Goal: Task Accomplishment & Management: Manage account settings

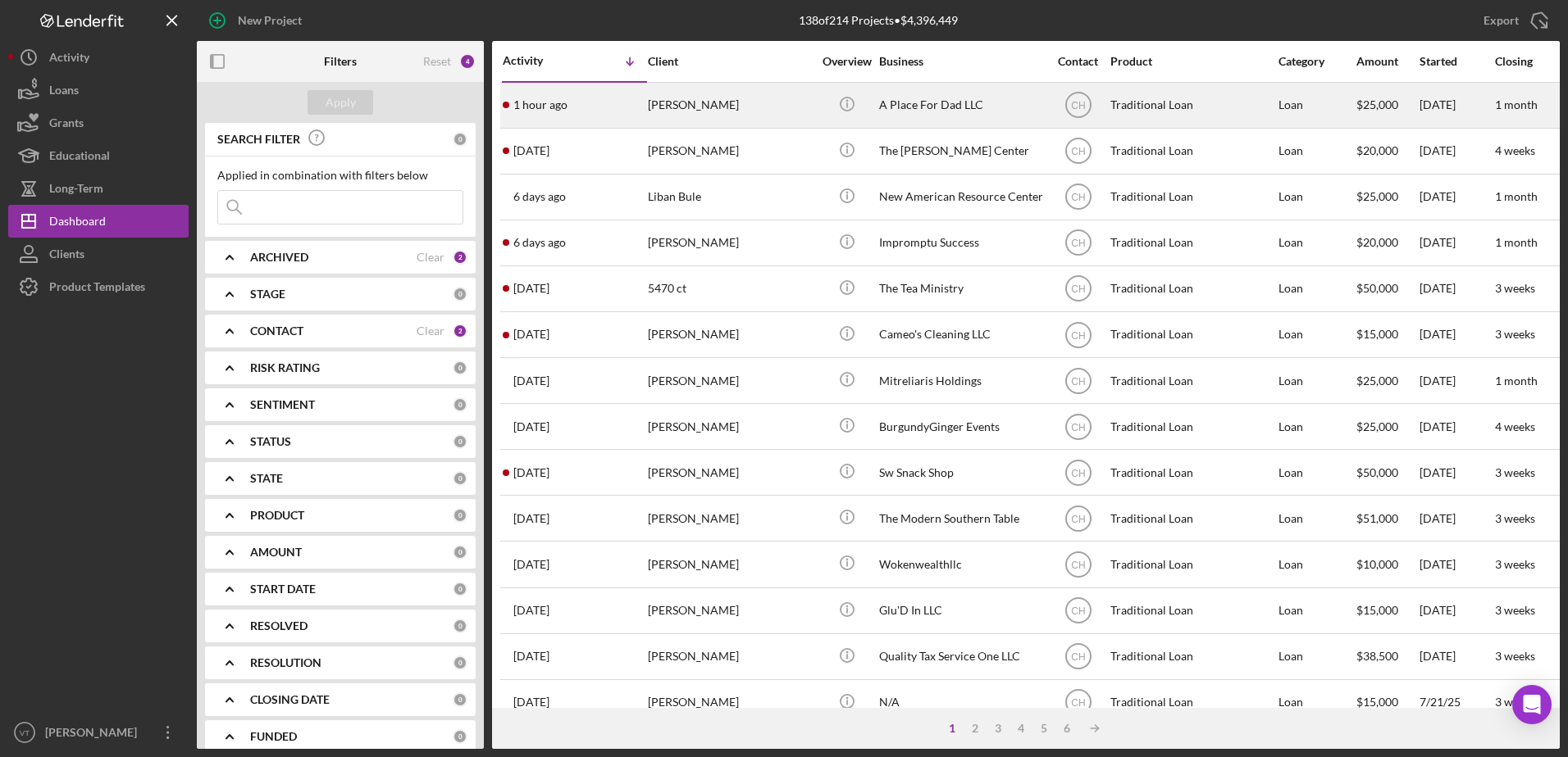
click at [953, 107] on div "A Place For Dad LLC" at bounding box center [961, 106] width 164 height 43
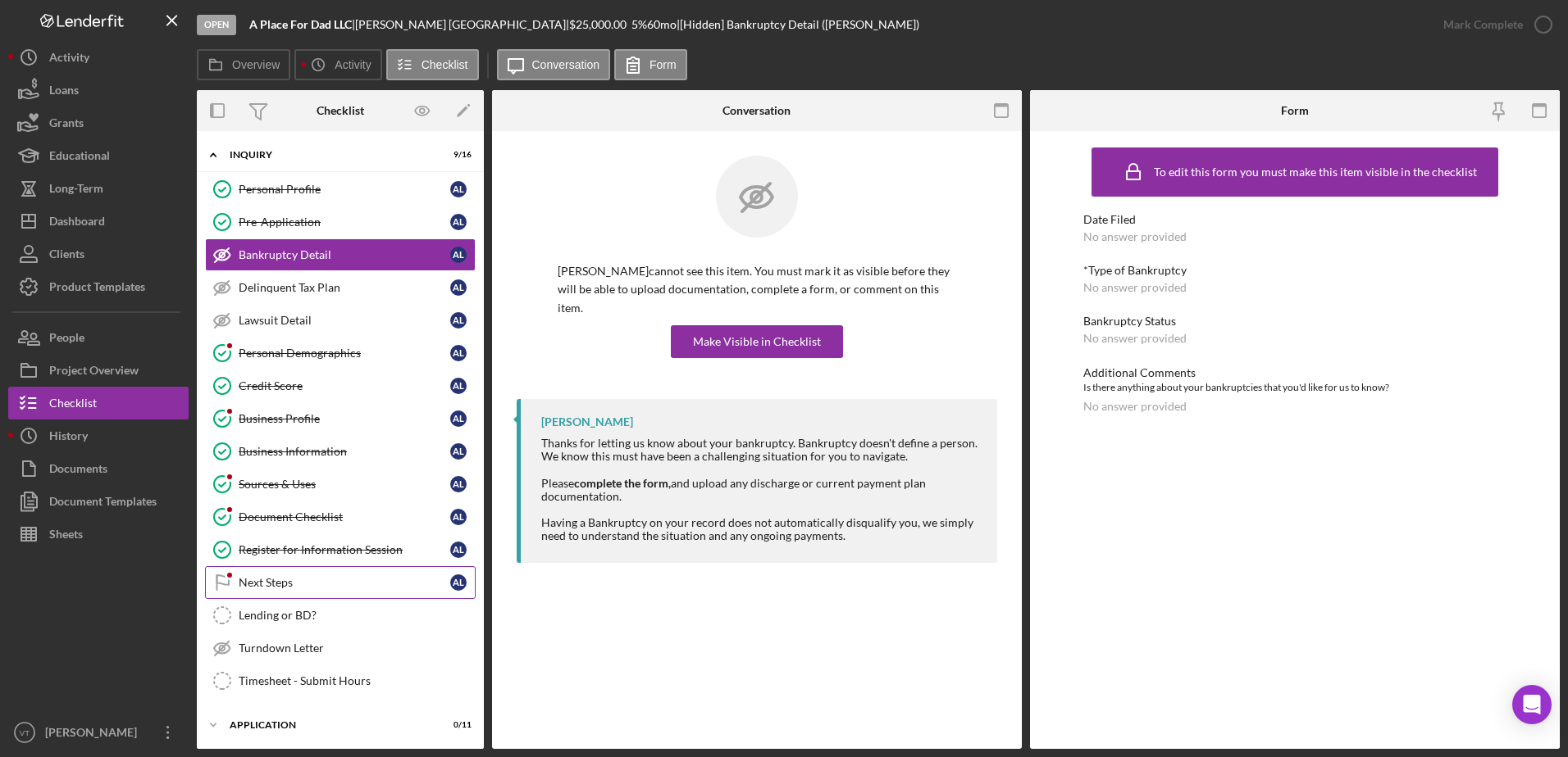
click at [309, 576] on div "Next Steps" at bounding box center [344, 582] width 212 height 13
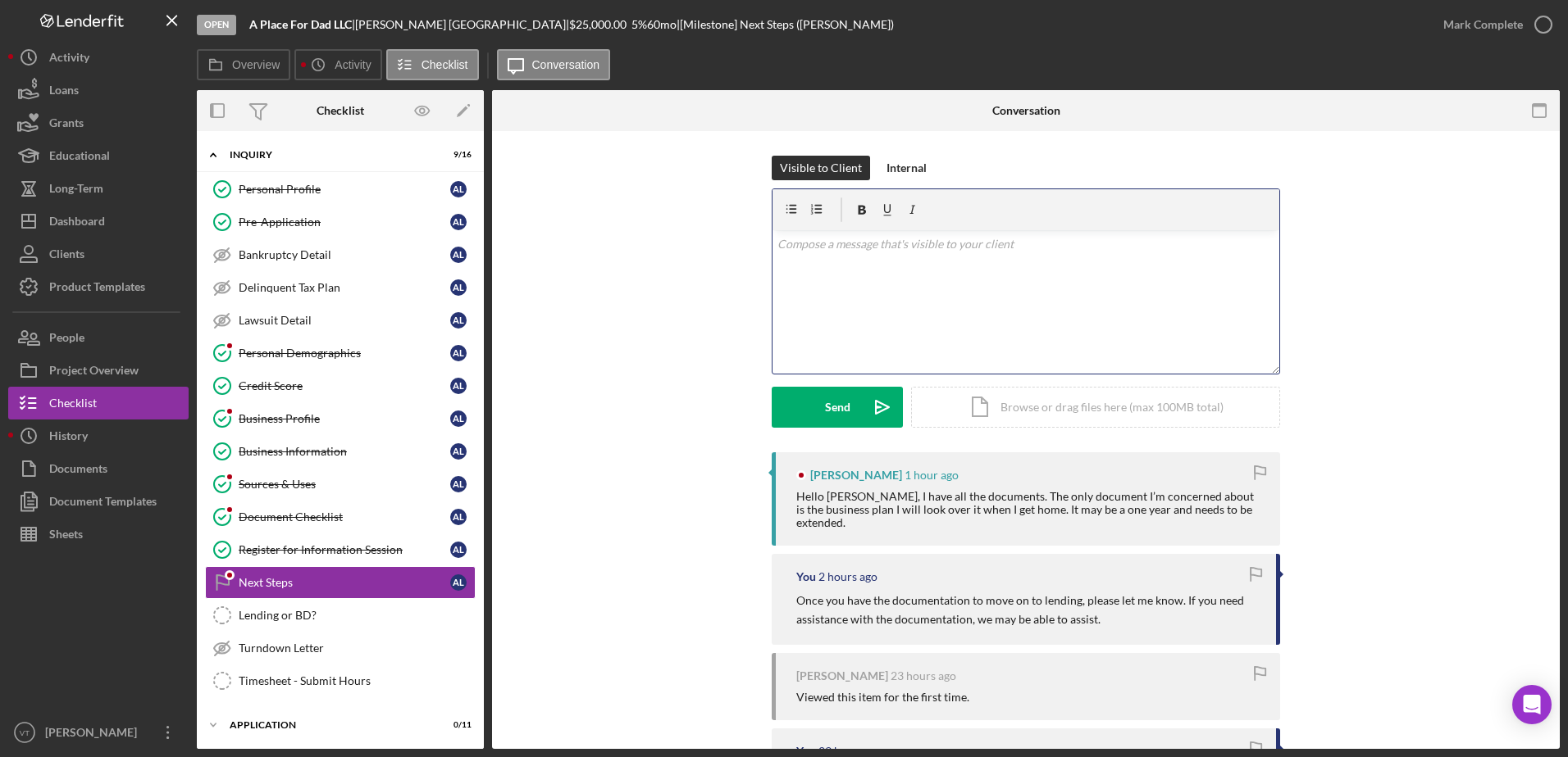
click at [881, 344] on div "v Color teal Color pink Remove color Add row above Add row below Add column bef…" at bounding box center [1025, 301] width 506 height 143
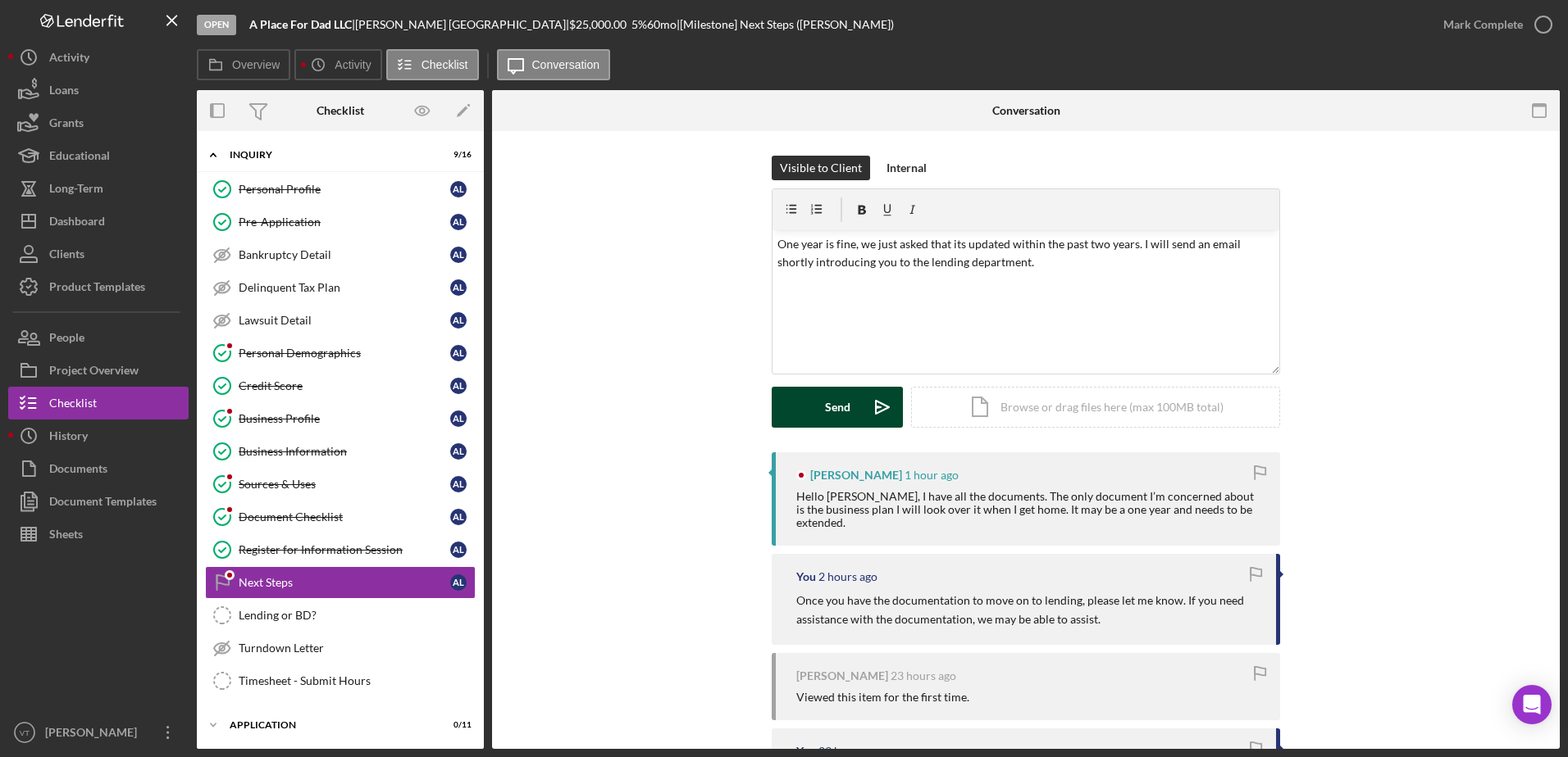
click at [827, 408] on div "Send" at bounding box center [837, 406] width 26 height 41
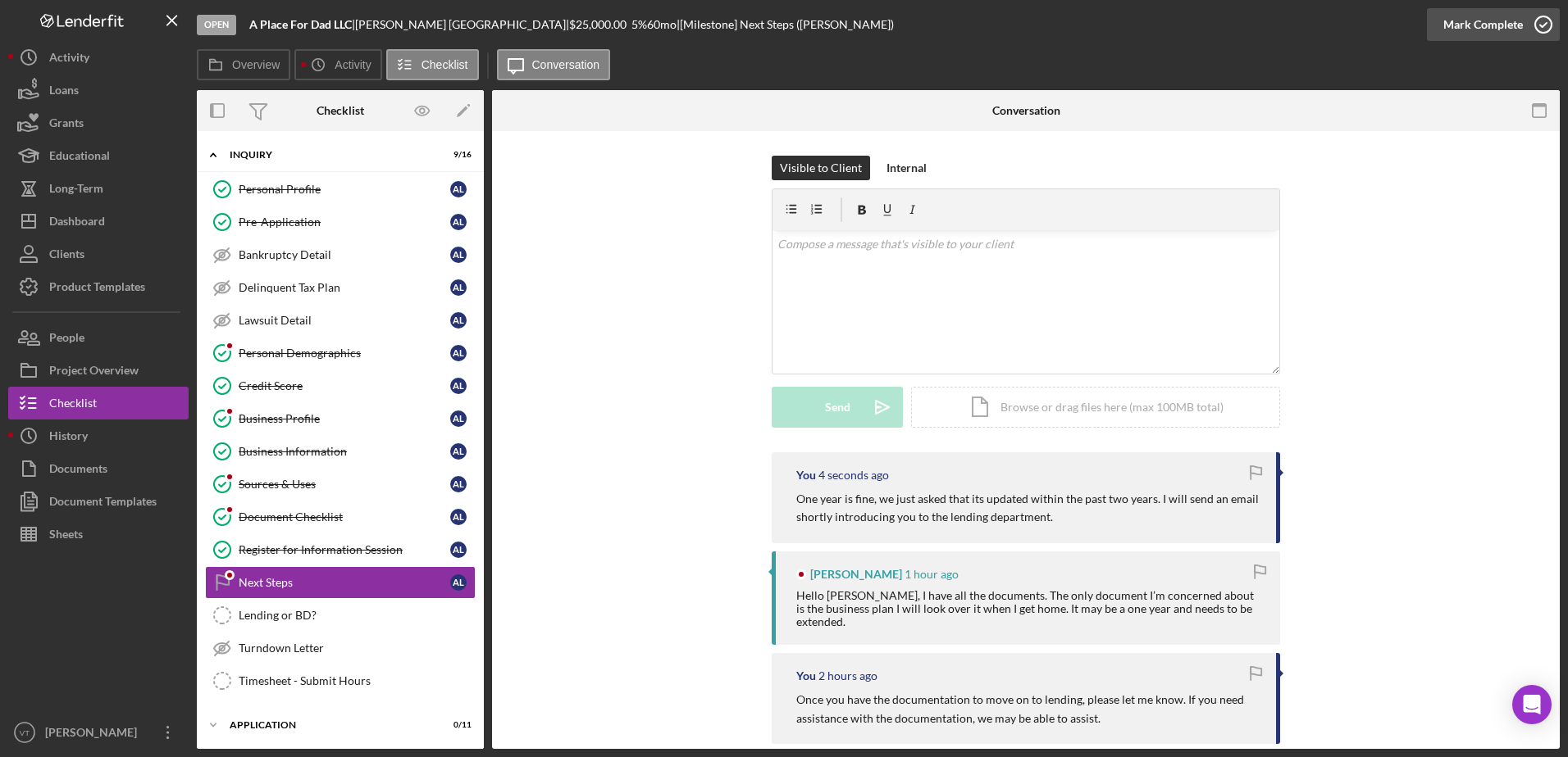
click at [1544, 22] on icon "button" at bounding box center [1542, 24] width 41 height 41
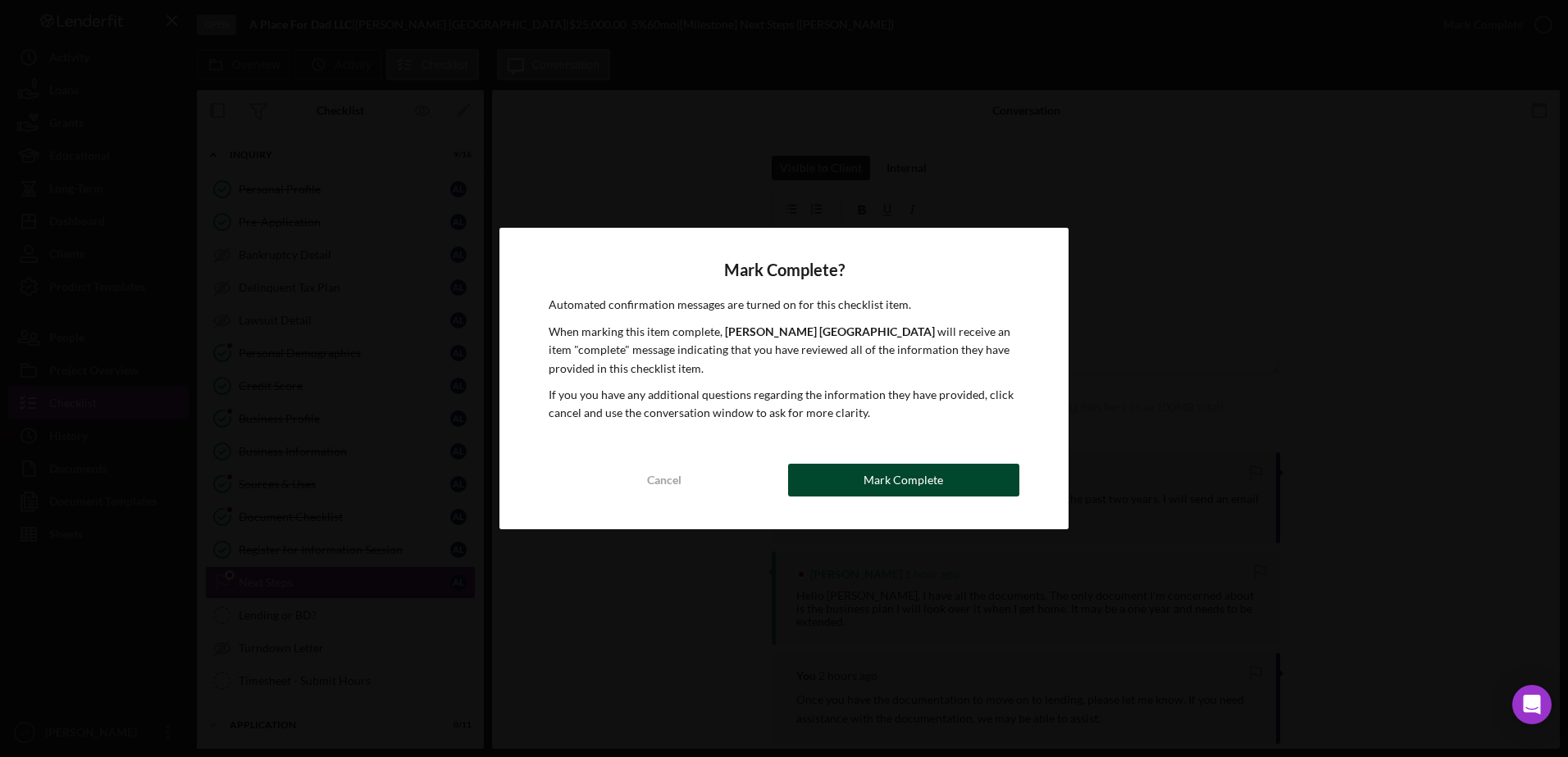
click at [916, 482] on div "Mark Complete" at bounding box center [903, 479] width 79 height 33
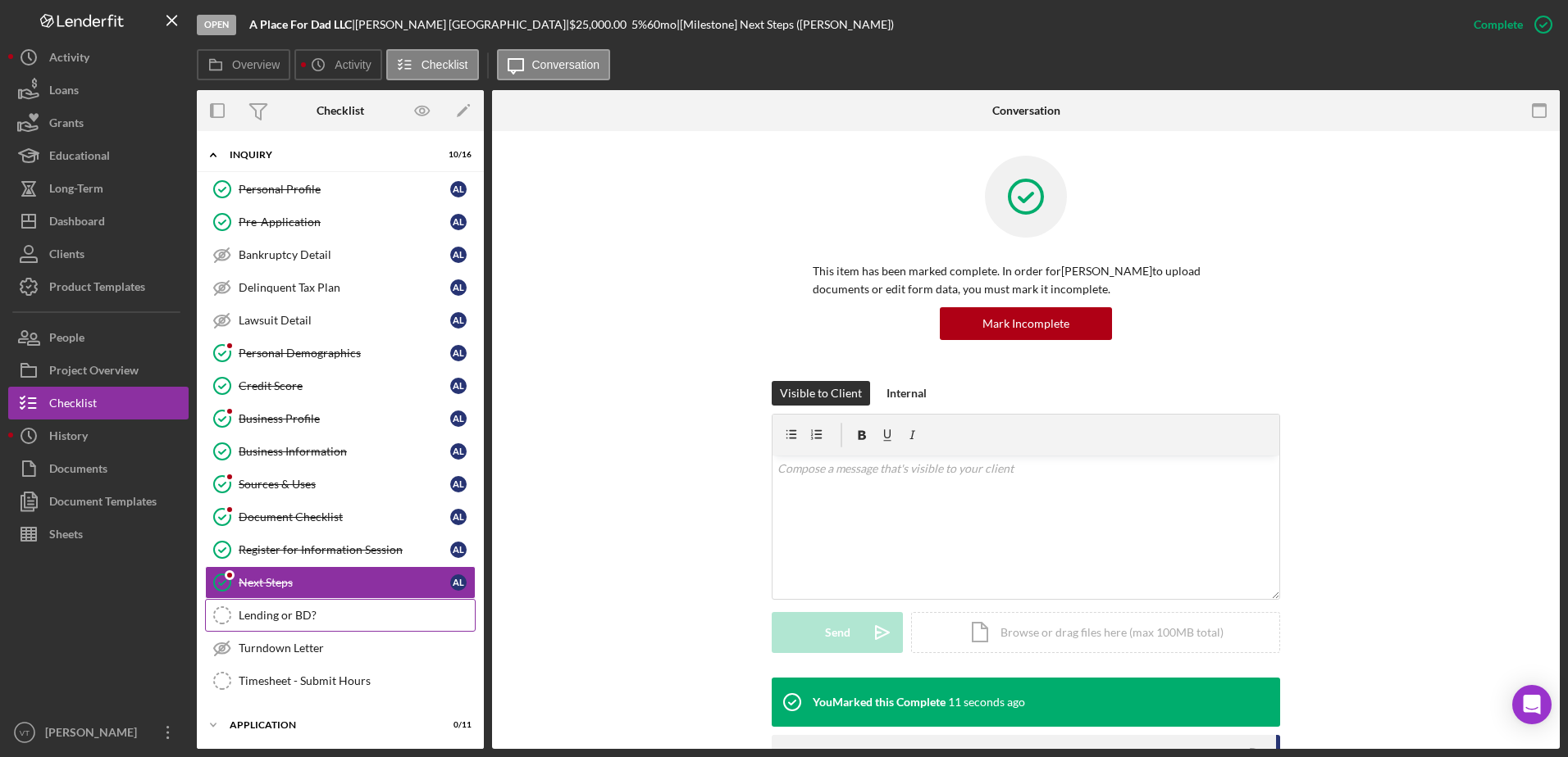
click at [391, 615] on div "Lending or BD?" at bounding box center [356, 615] width 236 height 13
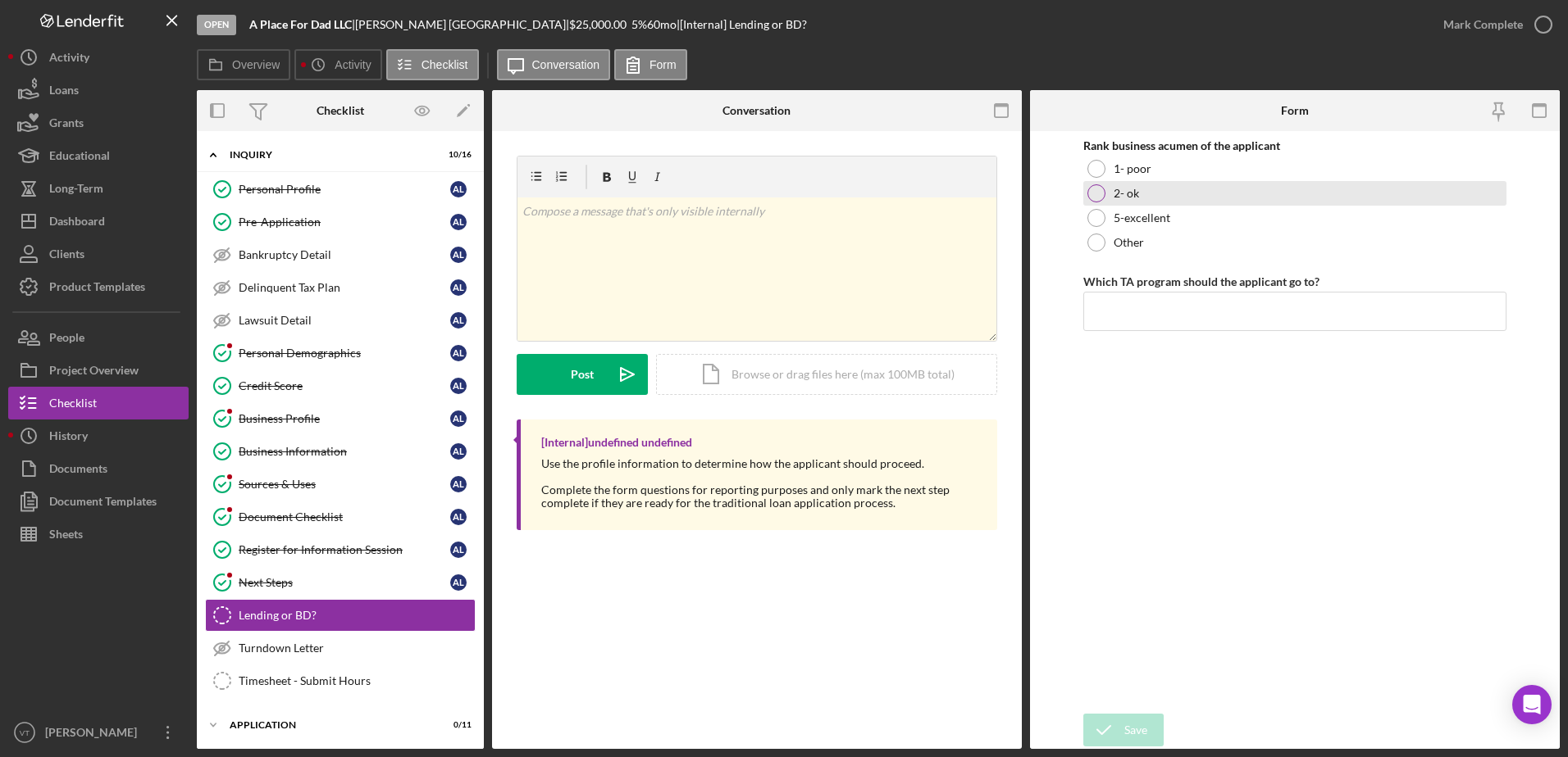
click at [1170, 195] on div "2- ok" at bounding box center [1294, 193] width 424 height 25
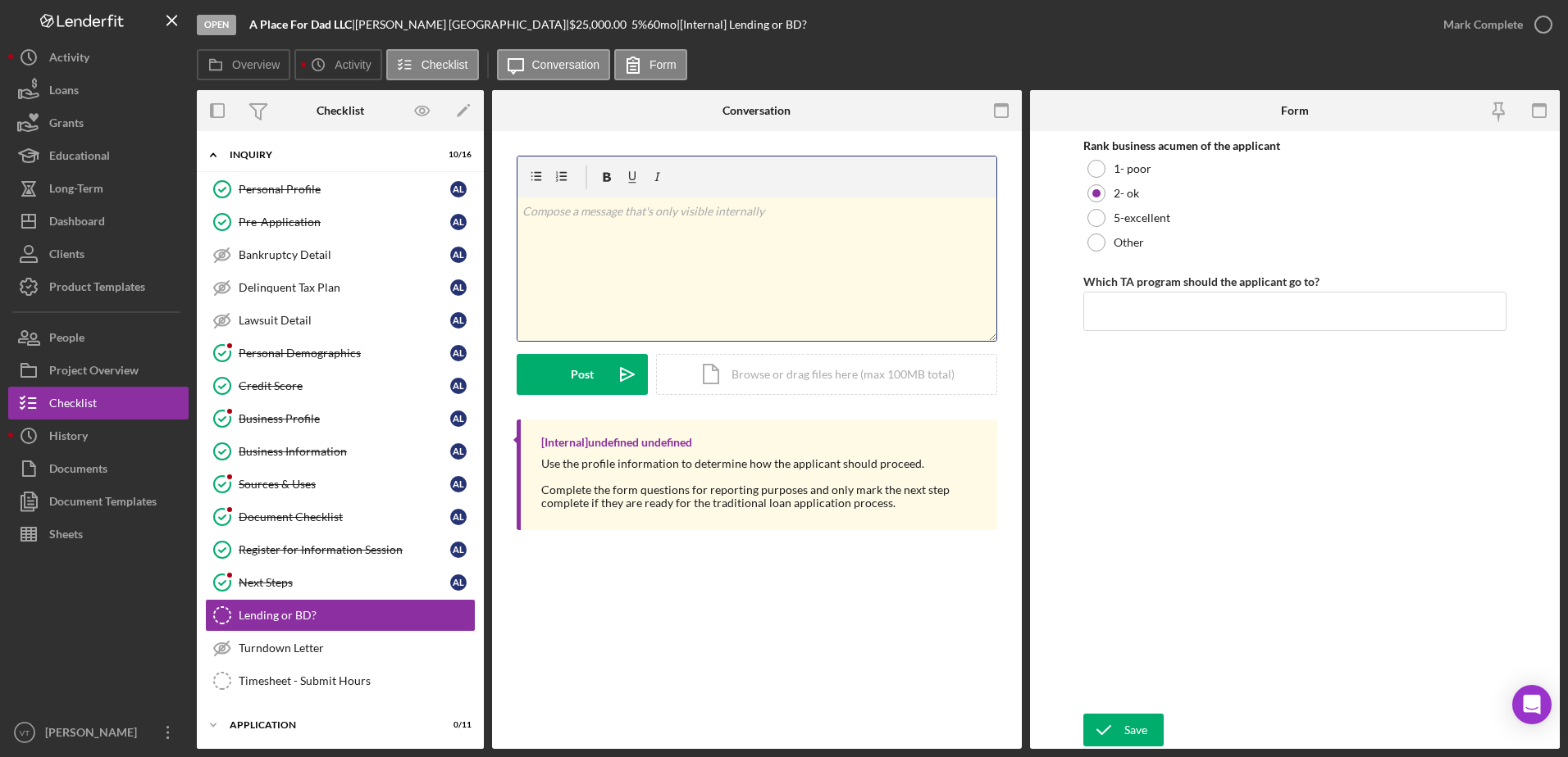
click at [958, 210] on p at bounding box center [756, 211] width 470 height 18
drag, startPoint x: 791, startPoint y: 218, endPoint x: 478, endPoint y: 186, distance: 314.6
click at [478, 186] on div "Overview Internal Workflow Stage Open Icon/Dropdown Arrow Archive (can unarchiv…" at bounding box center [878, 419] width 1362 height 659
click at [291, 556] on div "Register for Information Session" at bounding box center [344, 549] width 212 height 13
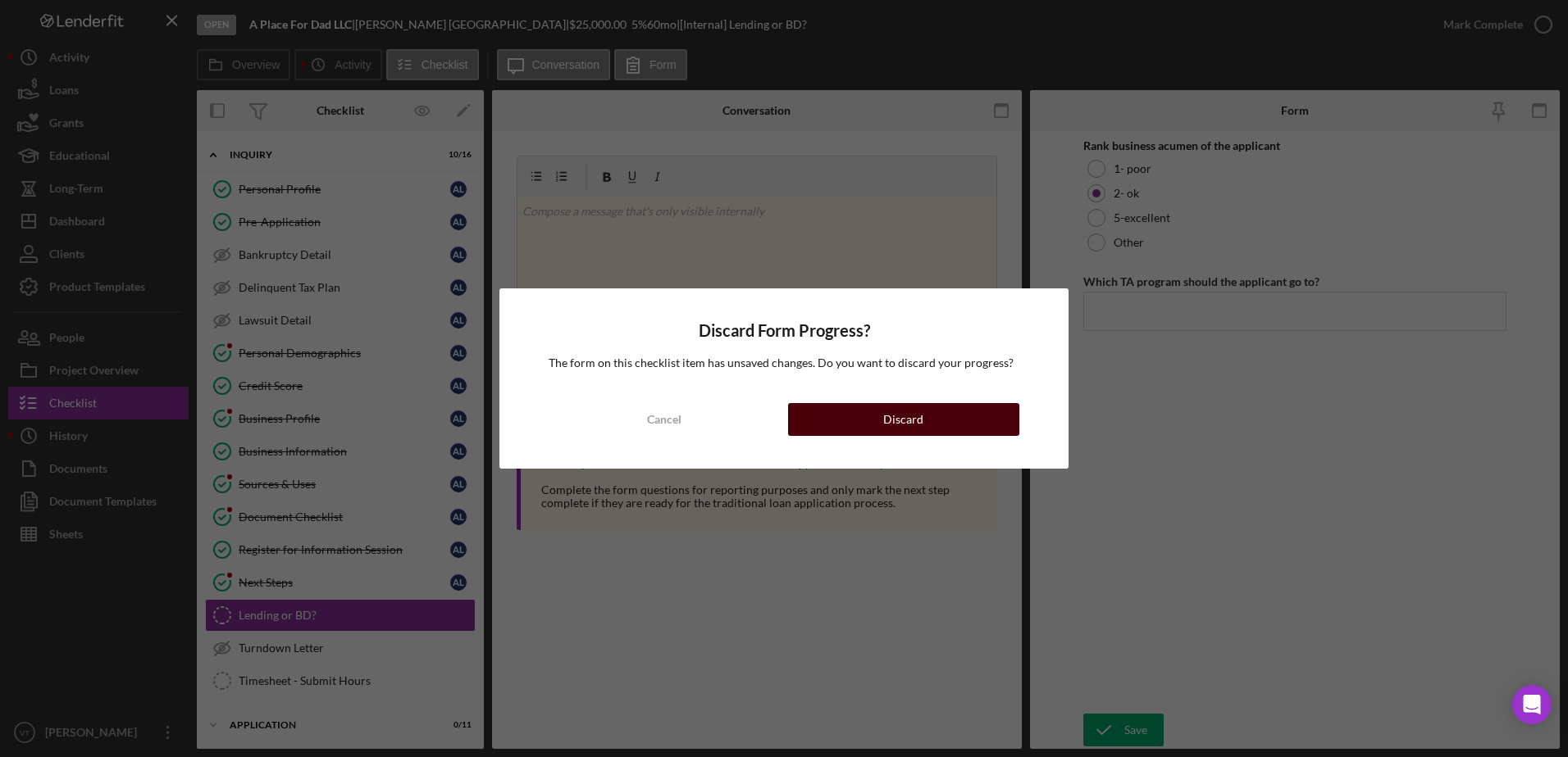
click at [847, 416] on button "Discard" at bounding box center [904, 419] width 231 height 33
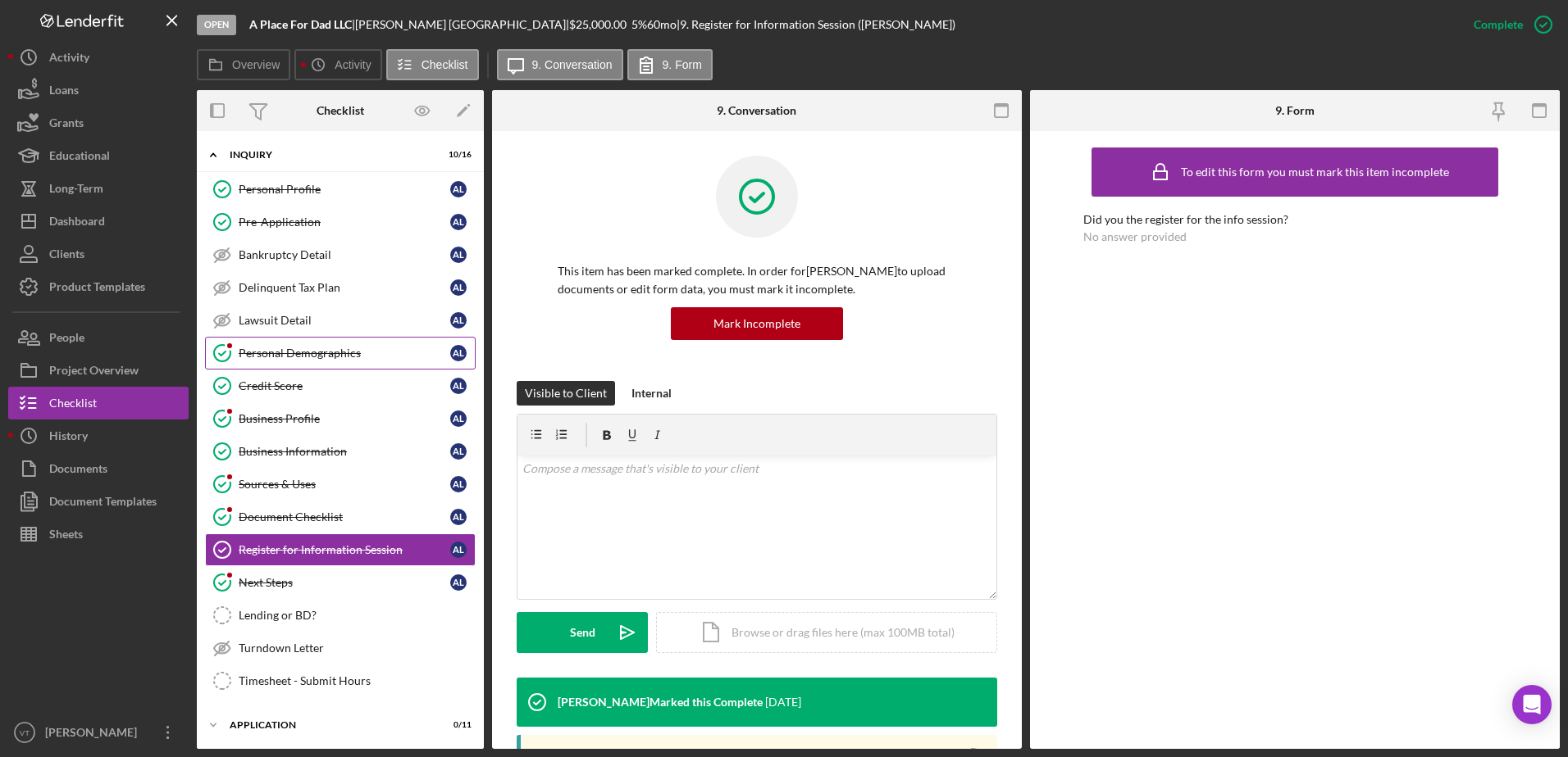
click at [357, 349] on div "Personal Demographics" at bounding box center [344, 353] width 212 height 13
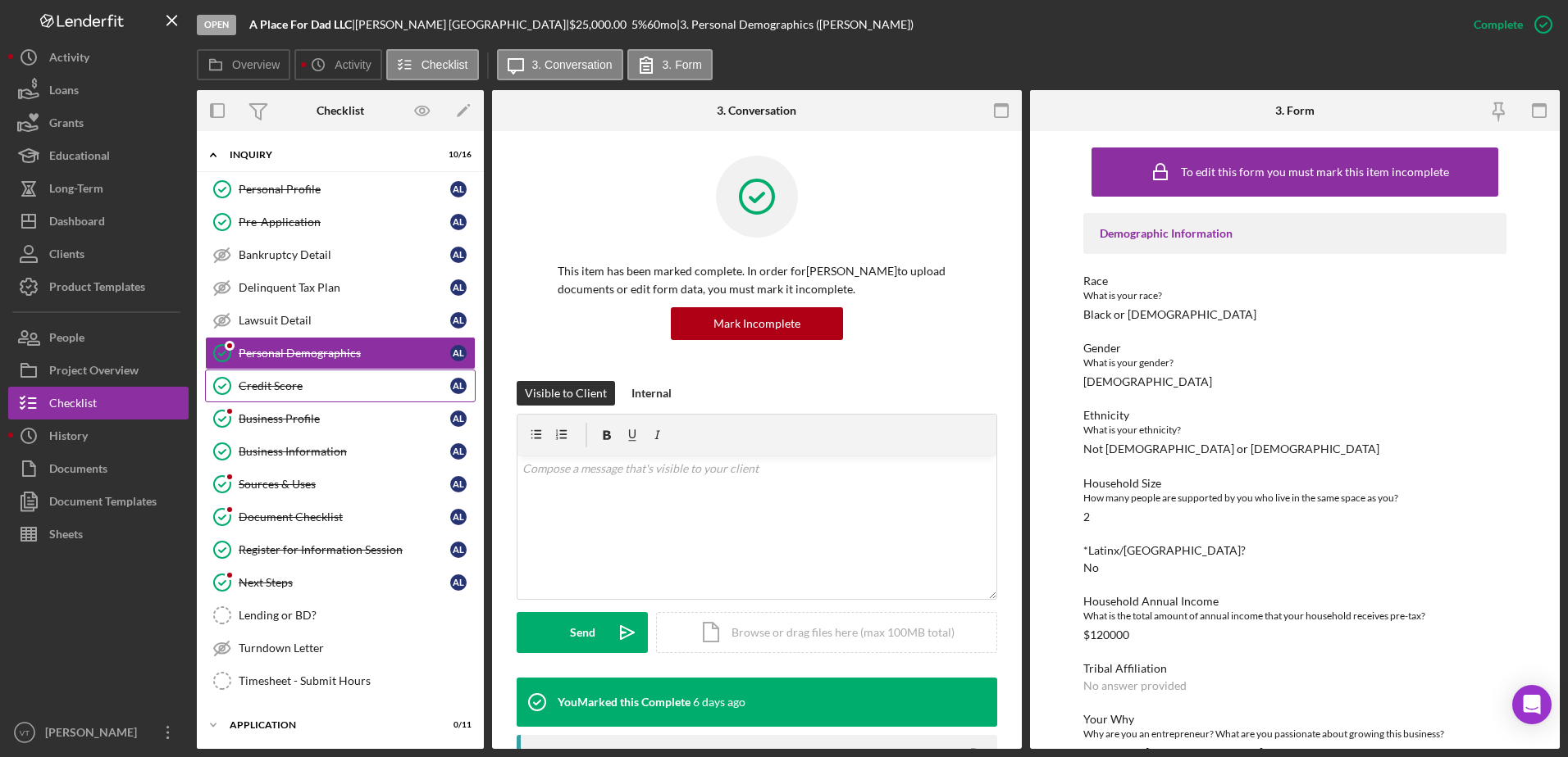
click at [382, 376] on link "Credit Score Credit Score A L" at bounding box center [340, 385] width 271 height 33
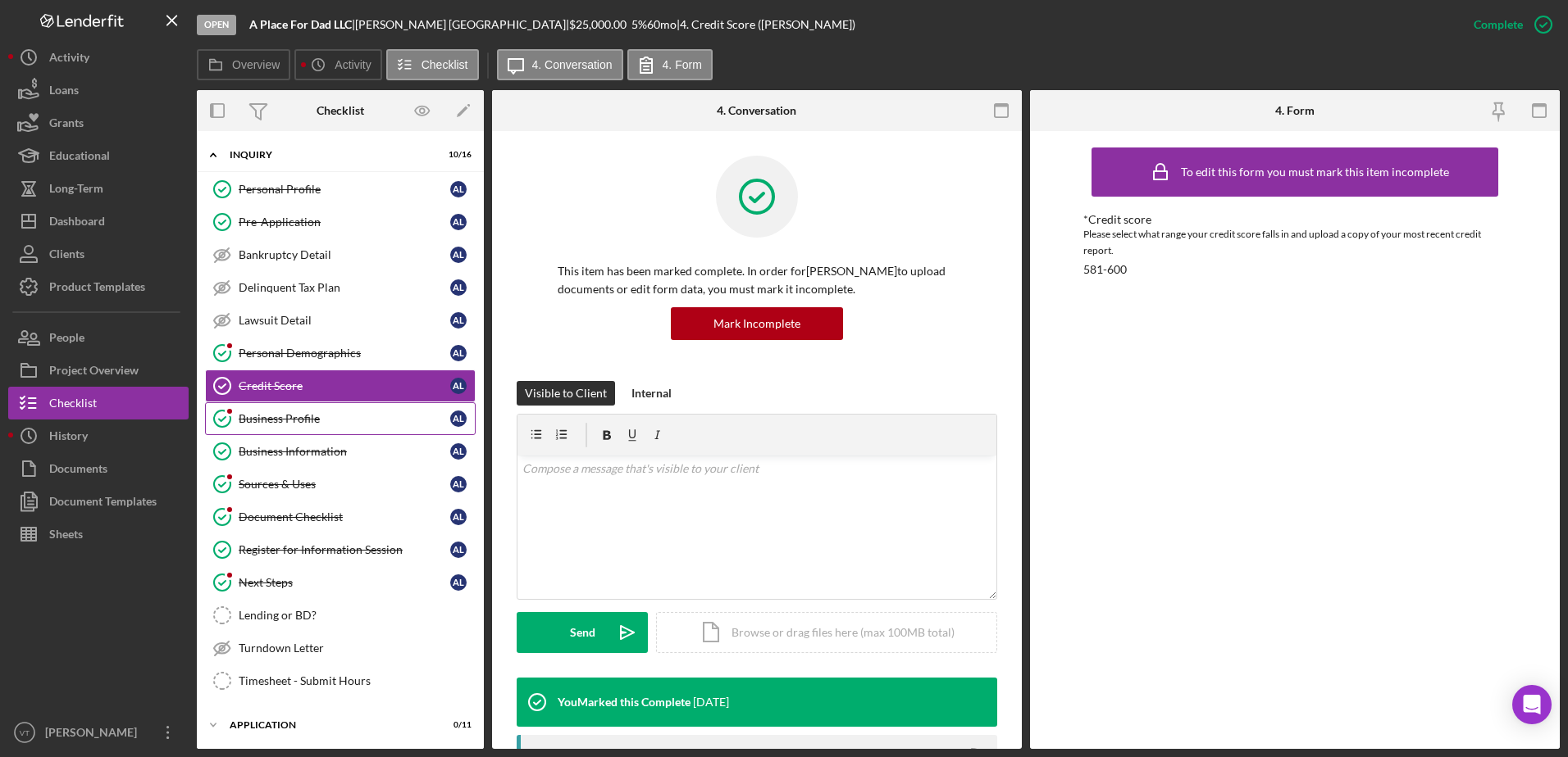
click at [379, 405] on link "Business Profile Business Profile A L" at bounding box center [340, 418] width 271 height 33
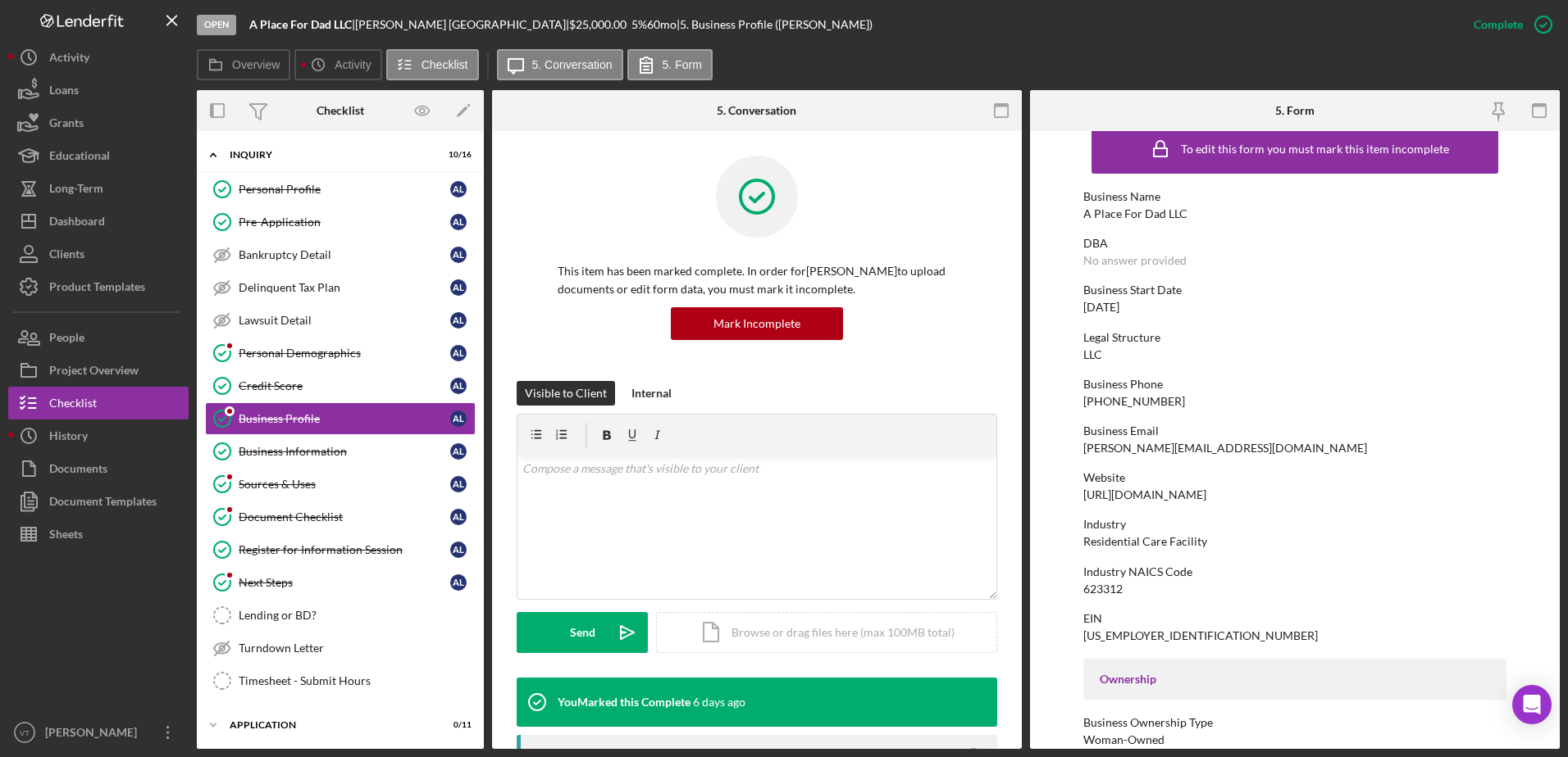
scroll to position [17, 0]
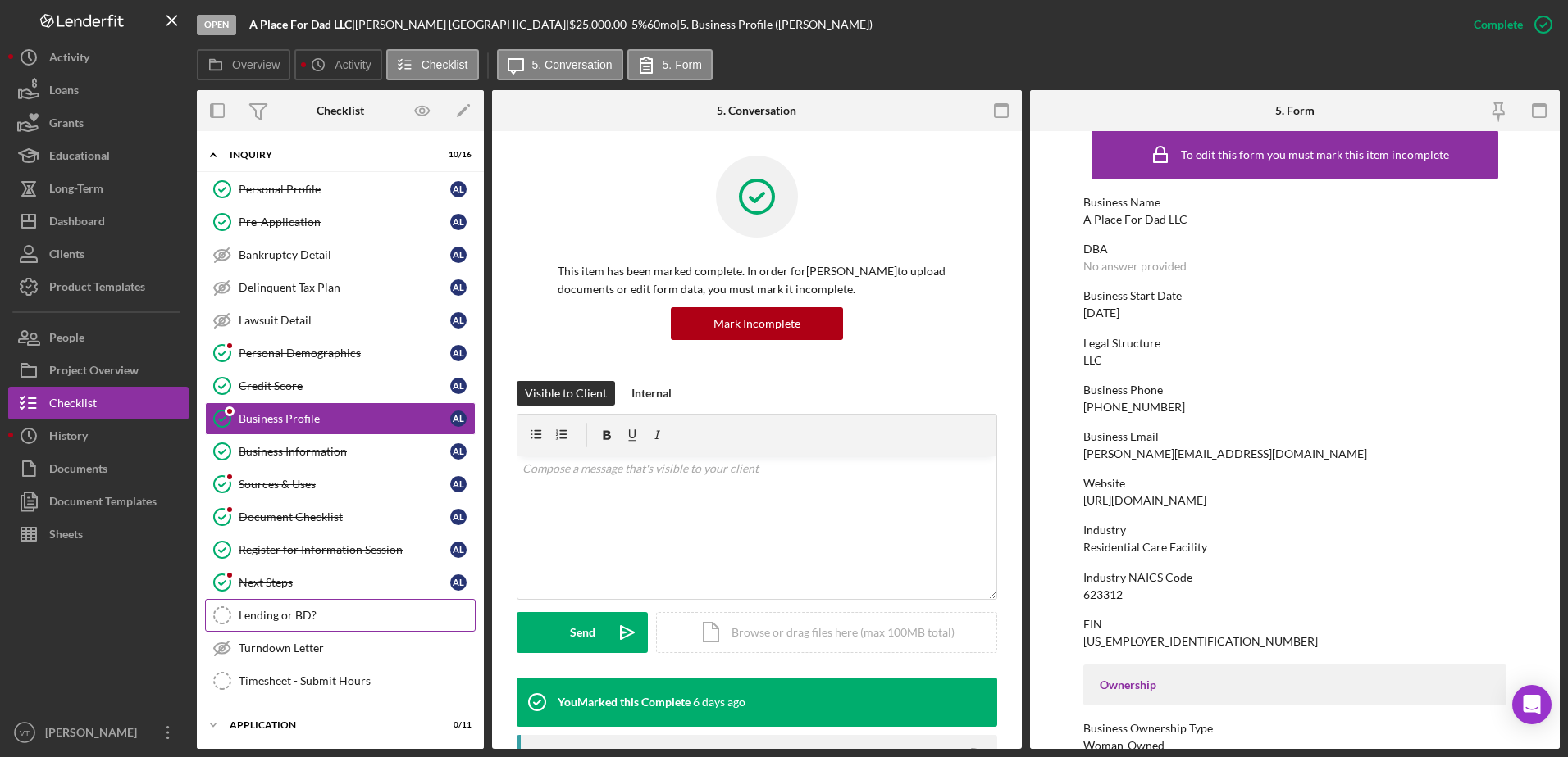
click at [305, 607] on link "Lending or BD? Lending or BD?" at bounding box center [340, 615] width 271 height 33
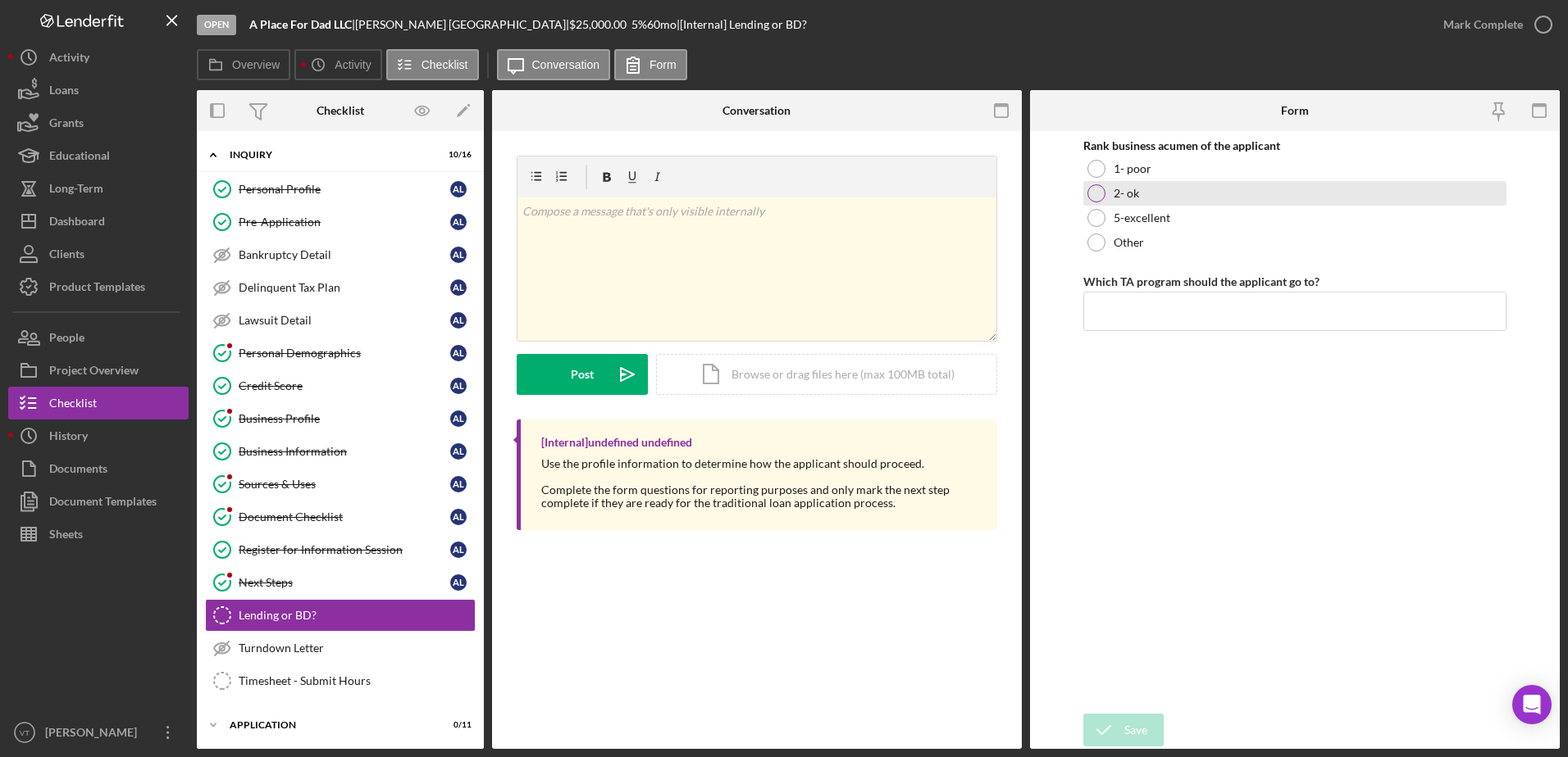
click at [1131, 192] on label "2- ok" at bounding box center [1126, 193] width 26 height 13
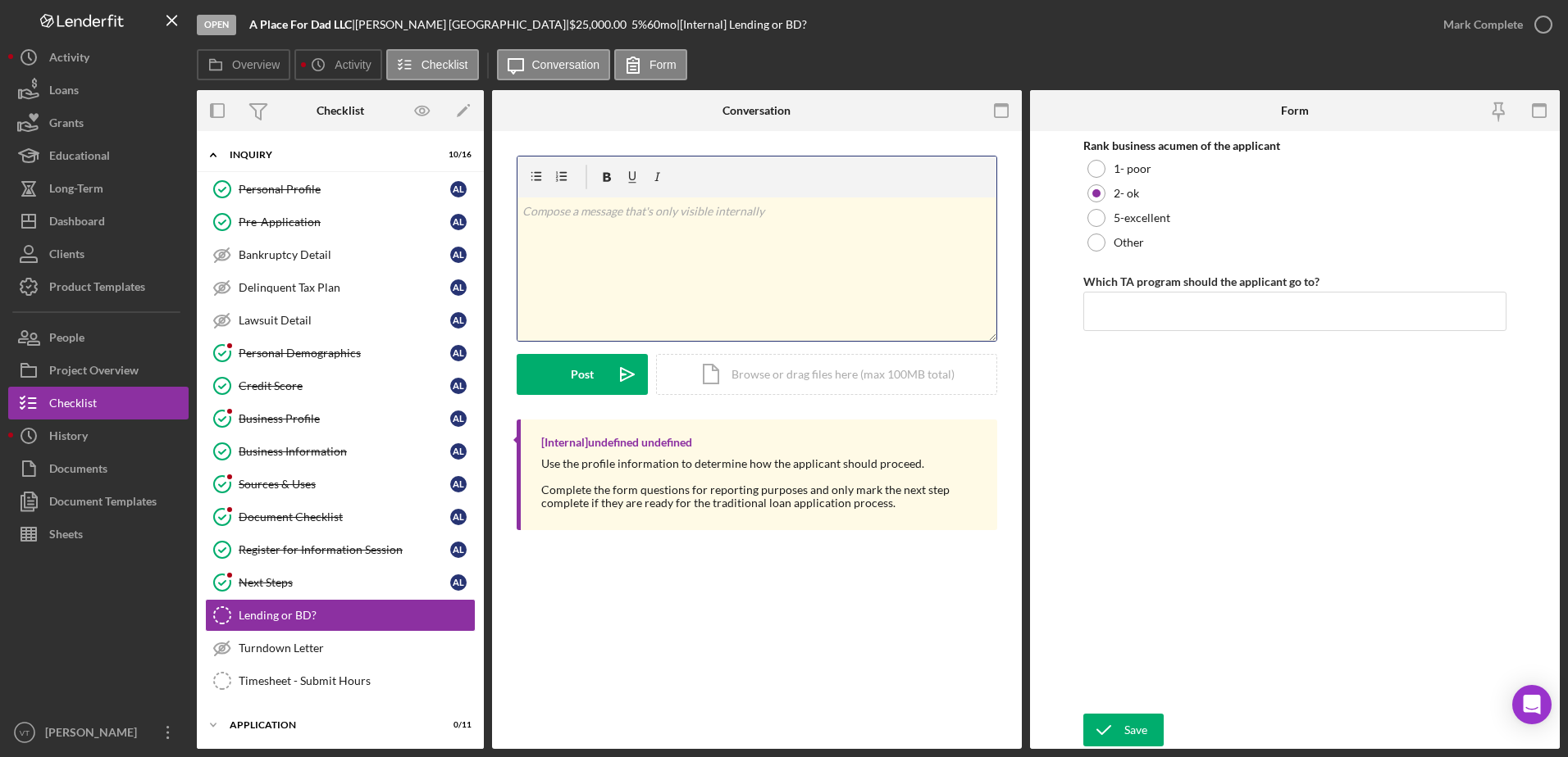
click at [818, 229] on div "v Color teal Color pink Remove color Add row above Add row below Add column bef…" at bounding box center [756, 269] width 479 height 143
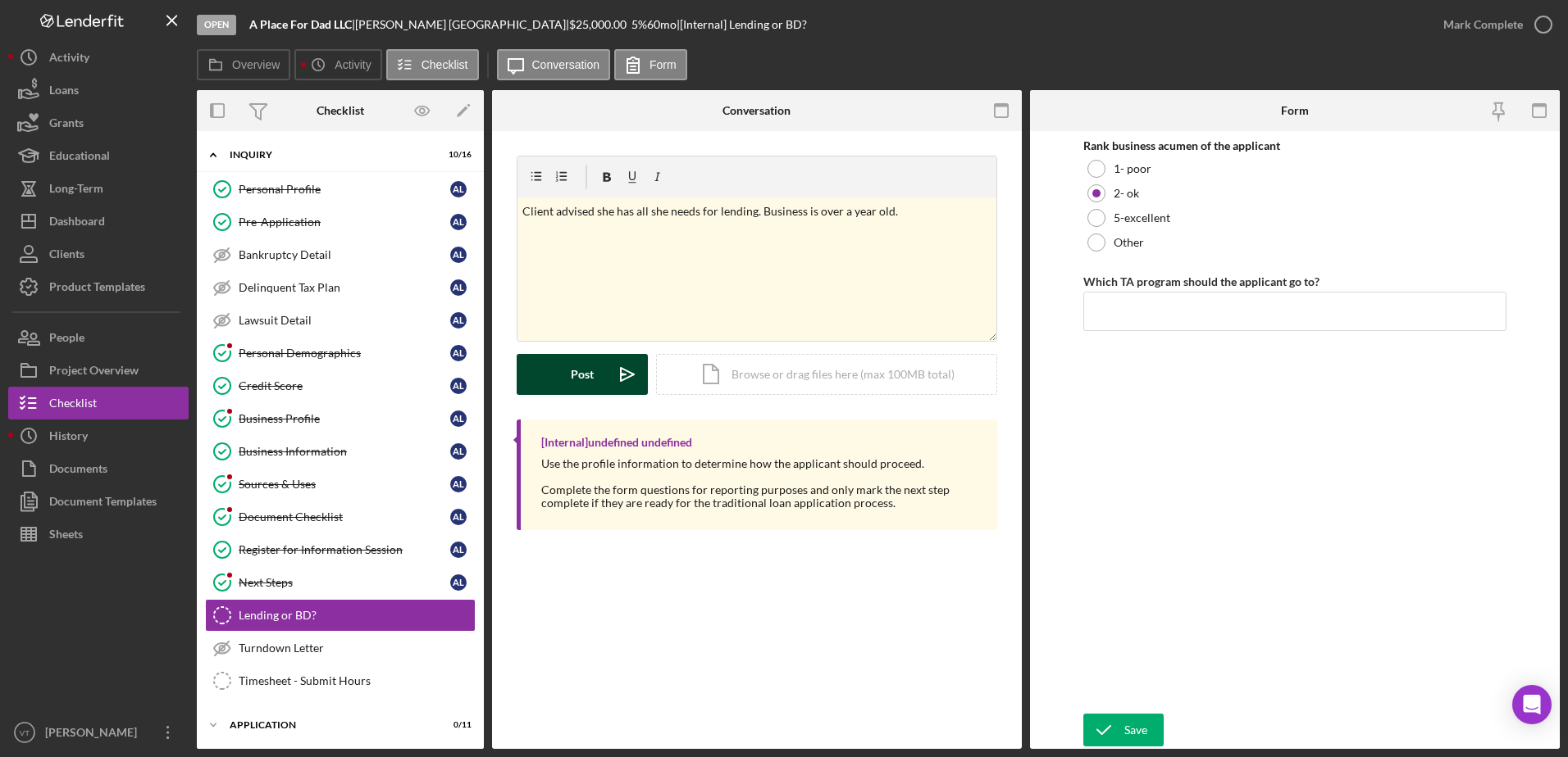
click at [628, 376] on icon "Icon/icon-invite-send" at bounding box center [627, 374] width 41 height 41
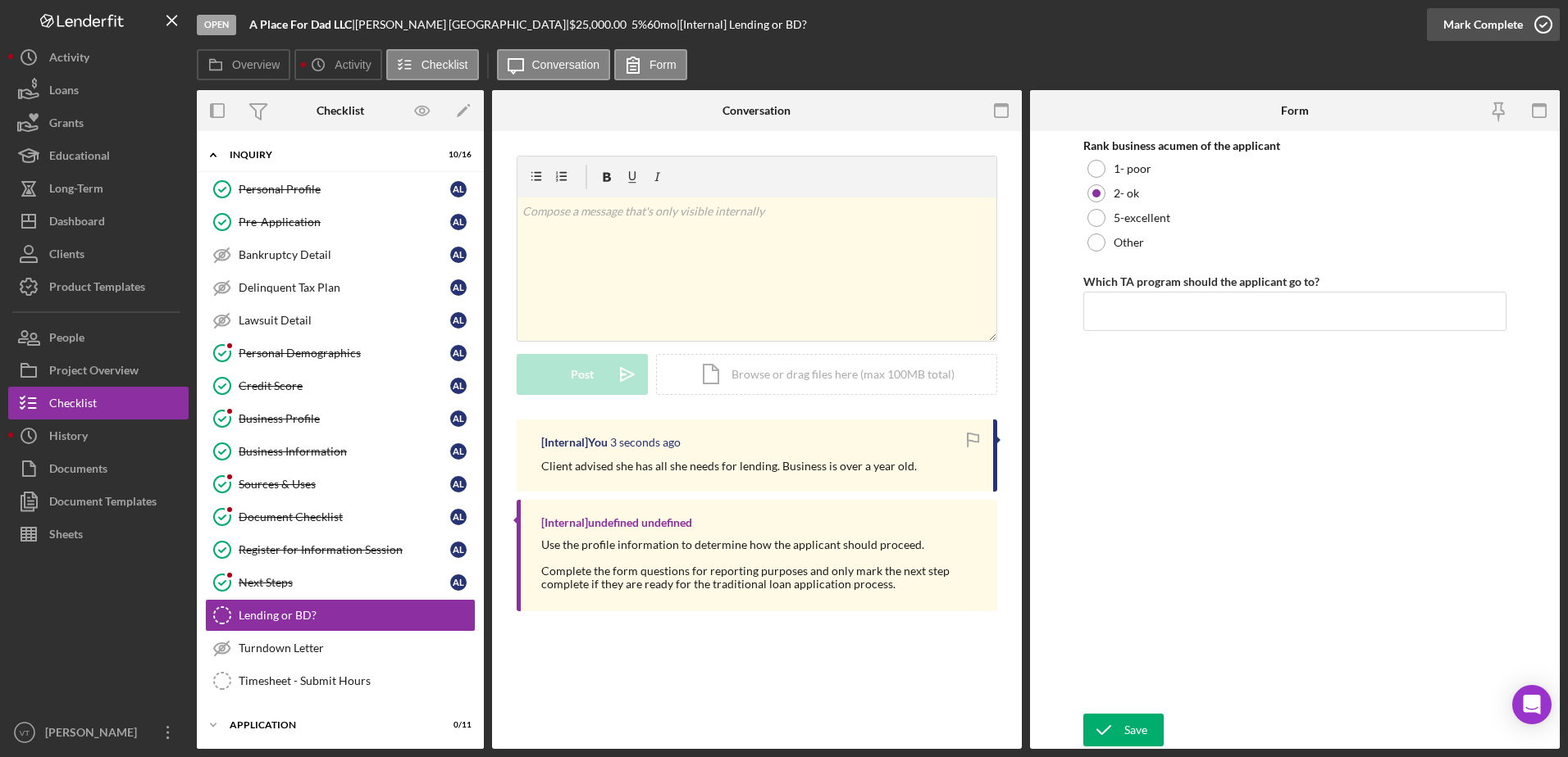
click at [1540, 27] on icon "button" at bounding box center [1542, 24] width 41 height 41
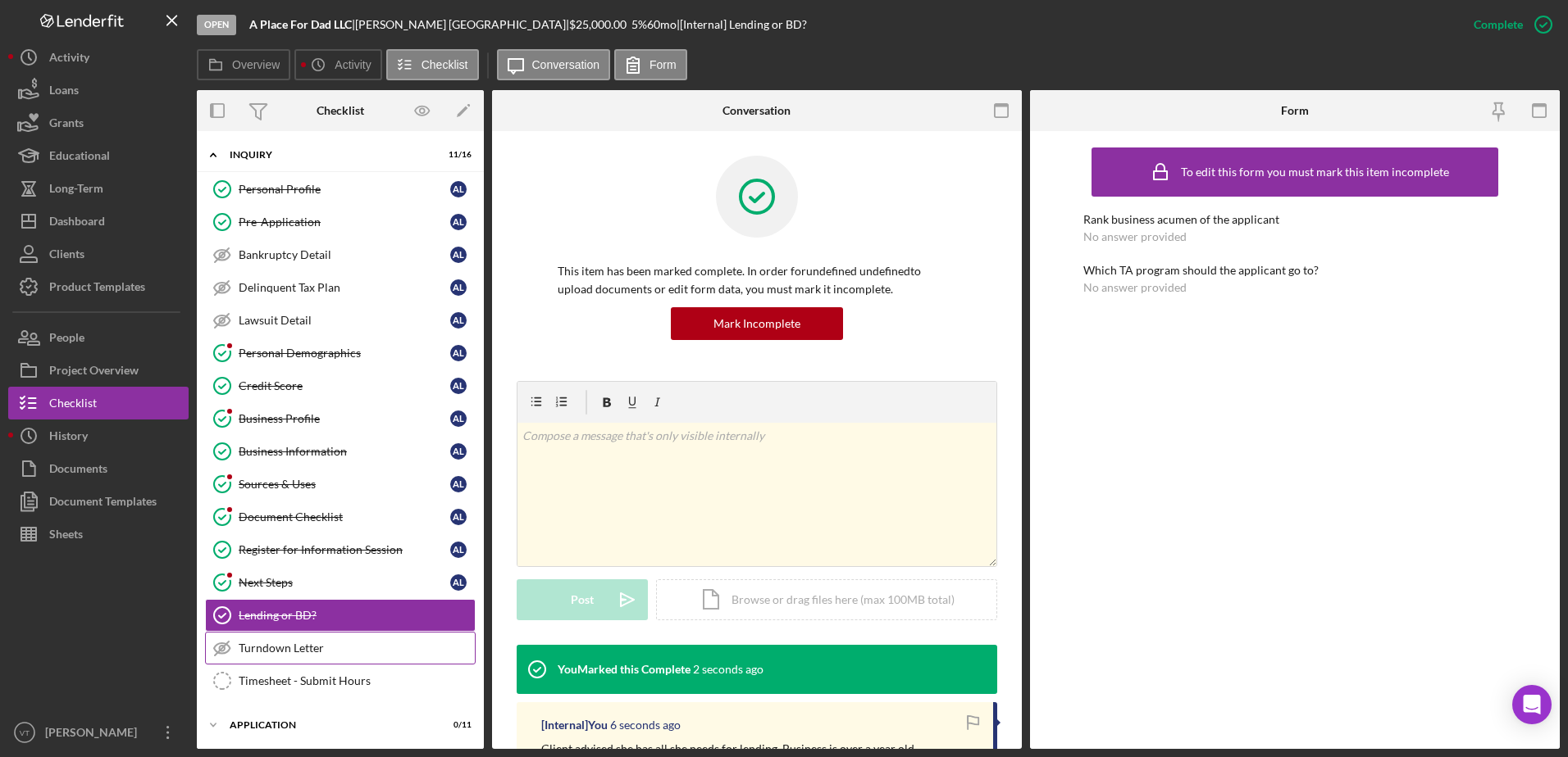
click at [384, 650] on div "Turndown Letter" at bounding box center [356, 647] width 236 height 13
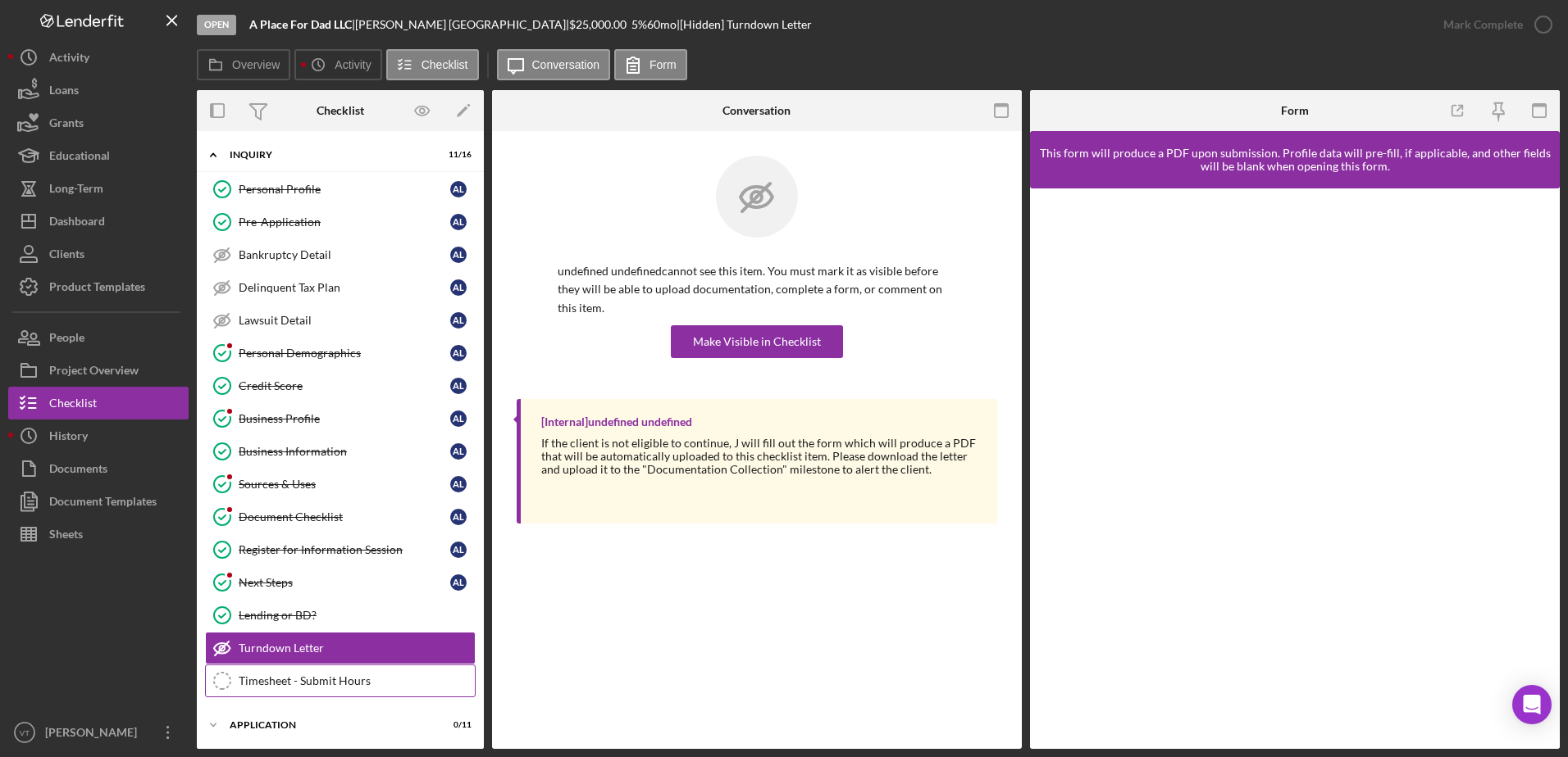
click at [370, 673] on link "Timesheet - Submit Hours Timesheet - Submit Hours" at bounding box center [340, 681] width 271 height 33
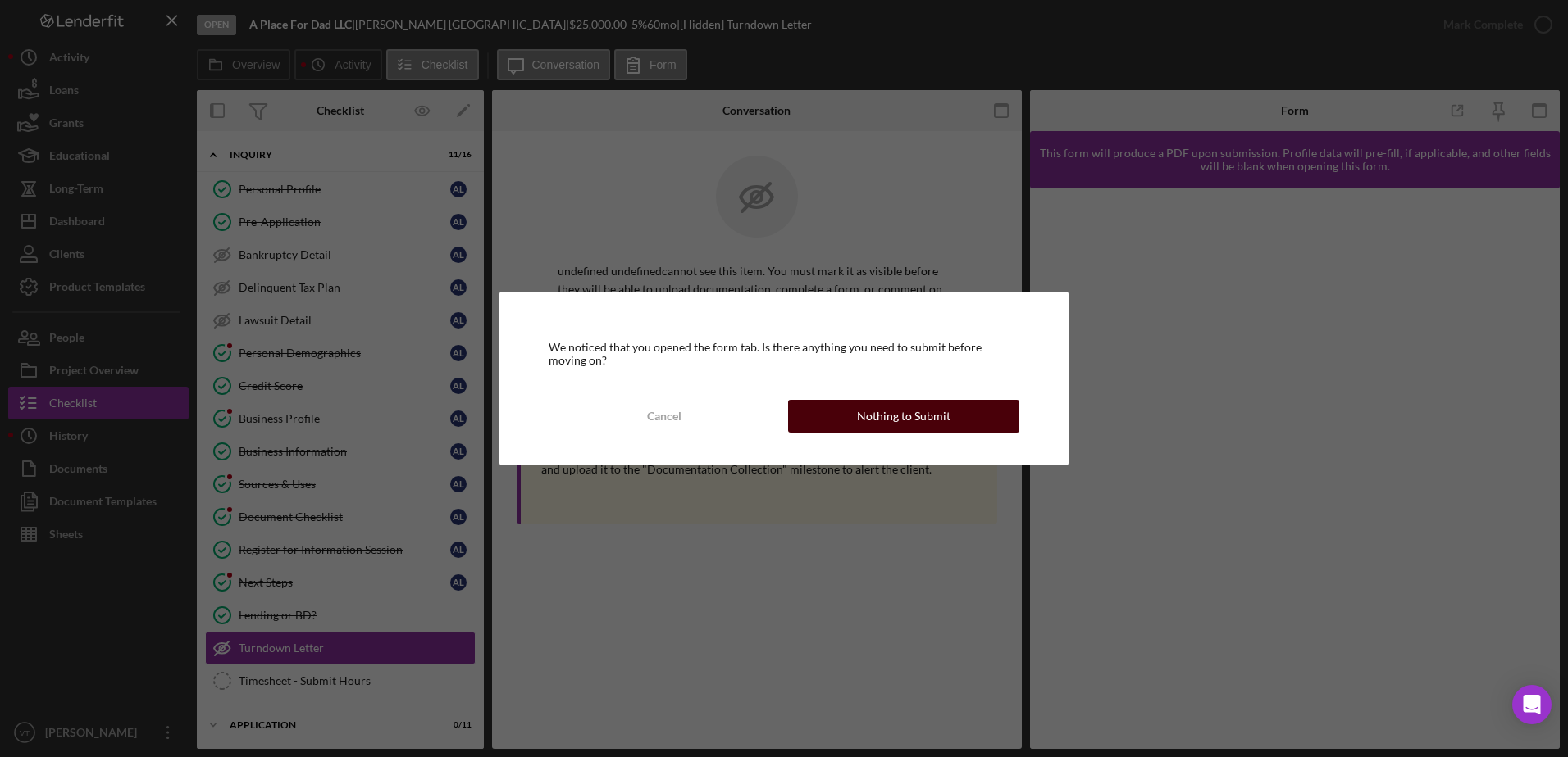
click at [885, 416] on div "Nothing to Submit" at bounding box center [904, 416] width 94 height 33
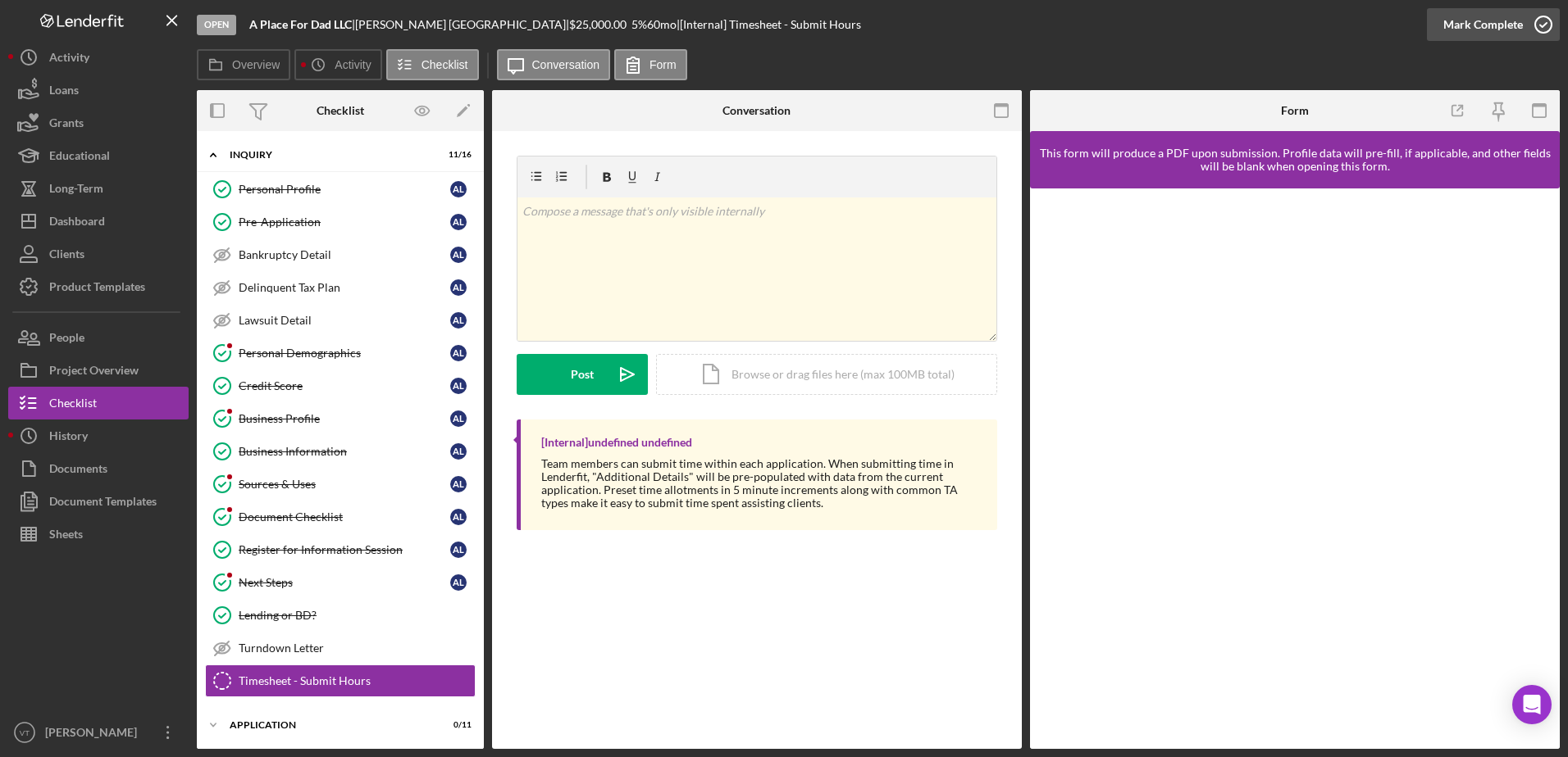
click at [1550, 32] on icon "button" at bounding box center [1542, 24] width 41 height 41
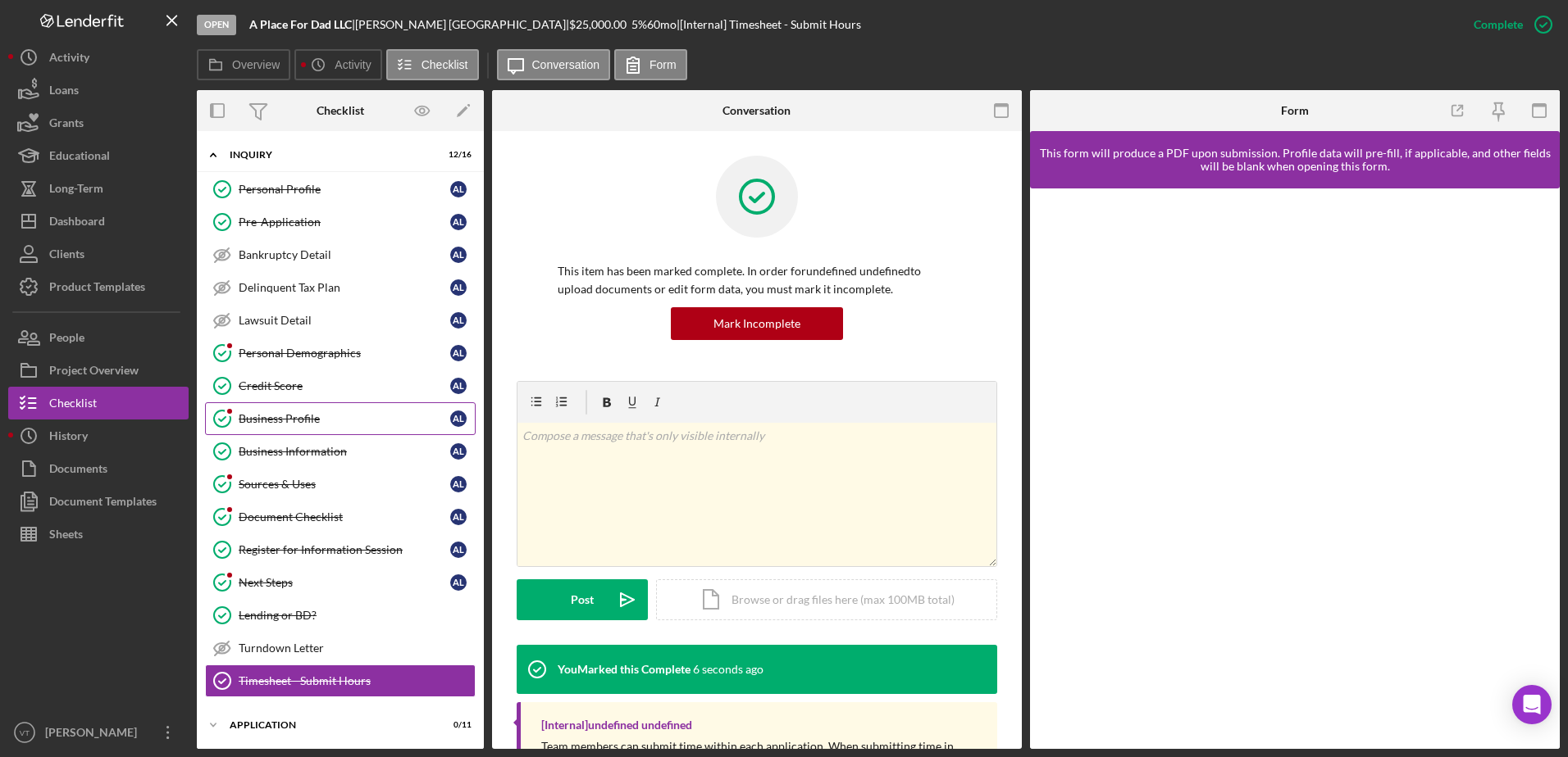
click at [318, 423] on div "Business Profile" at bounding box center [344, 418] width 212 height 13
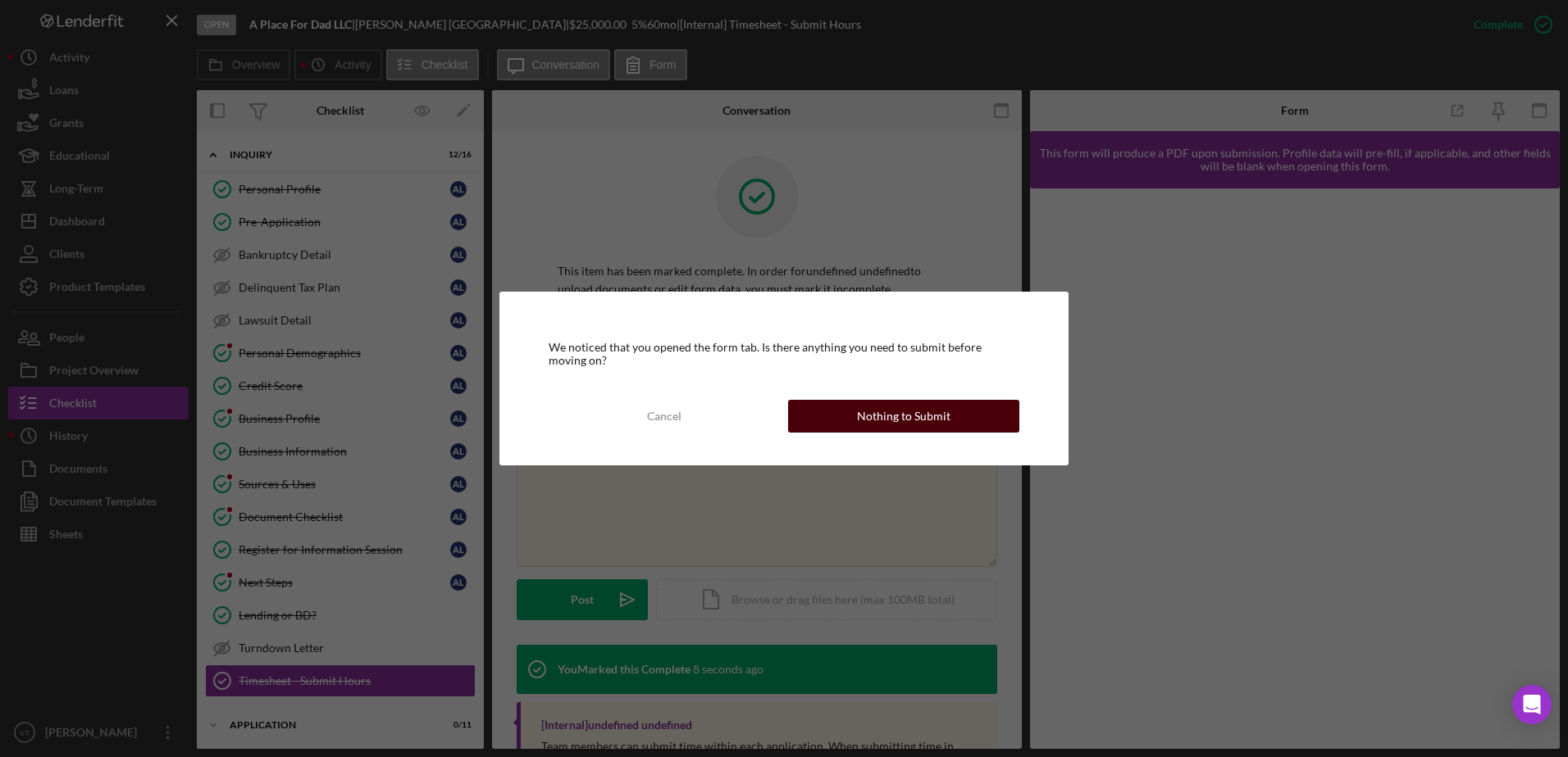
click at [915, 415] on div "Nothing to Submit" at bounding box center [904, 416] width 94 height 33
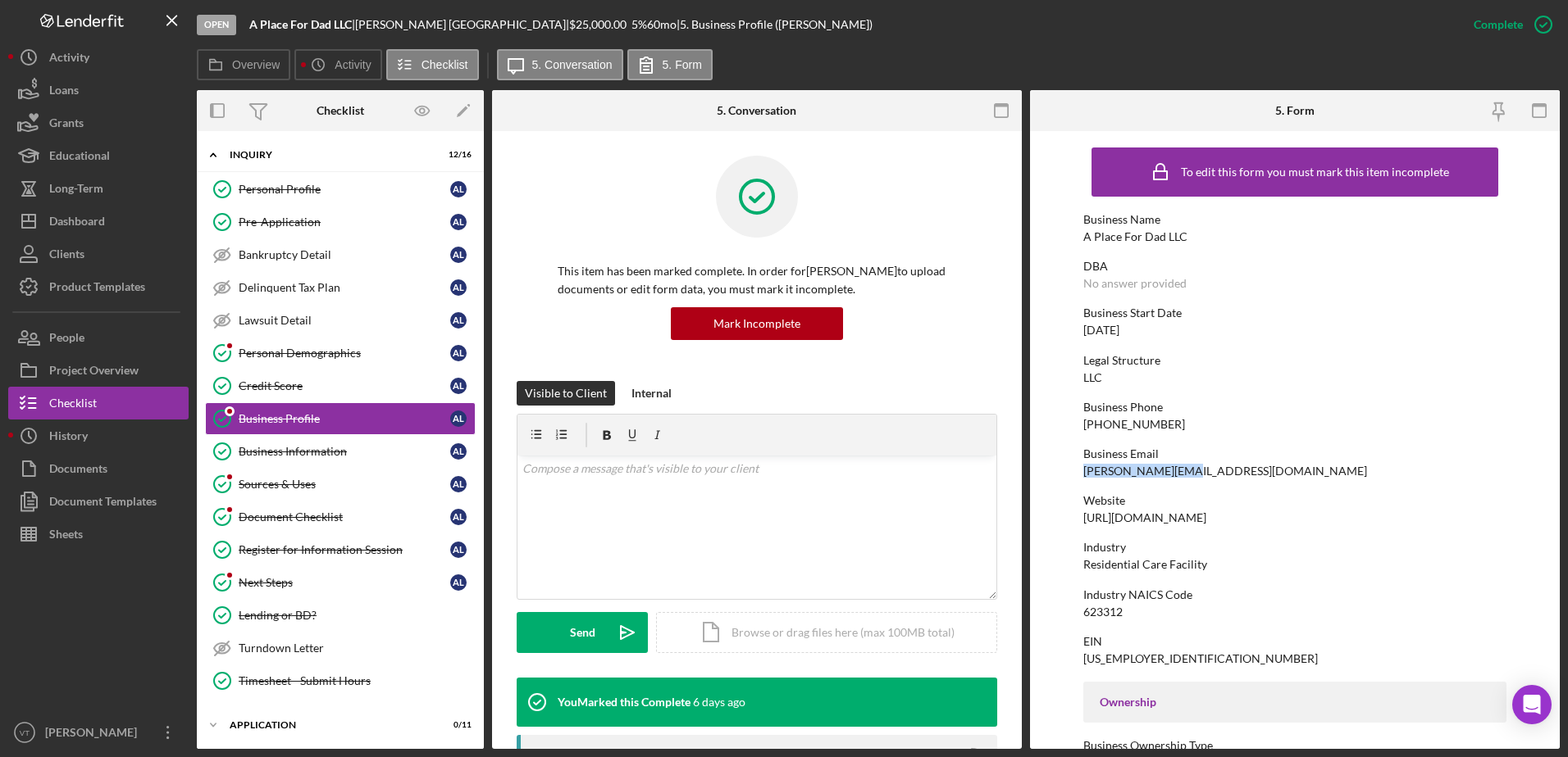
drag, startPoint x: 1192, startPoint y: 472, endPoint x: 1083, endPoint y: 474, distance: 109.0
click at [1083, 474] on div "Business Email [PERSON_NAME][EMAIL_ADDRESS][DOMAIN_NAME]" at bounding box center [1294, 463] width 424 height 31
copy div "[PERSON_NAME][EMAIL_ADDRESS][DOMAIN_NAME]"
click at [96, 216] on div "Dashboard" at bounding box center [77, 222] width 55 height 37
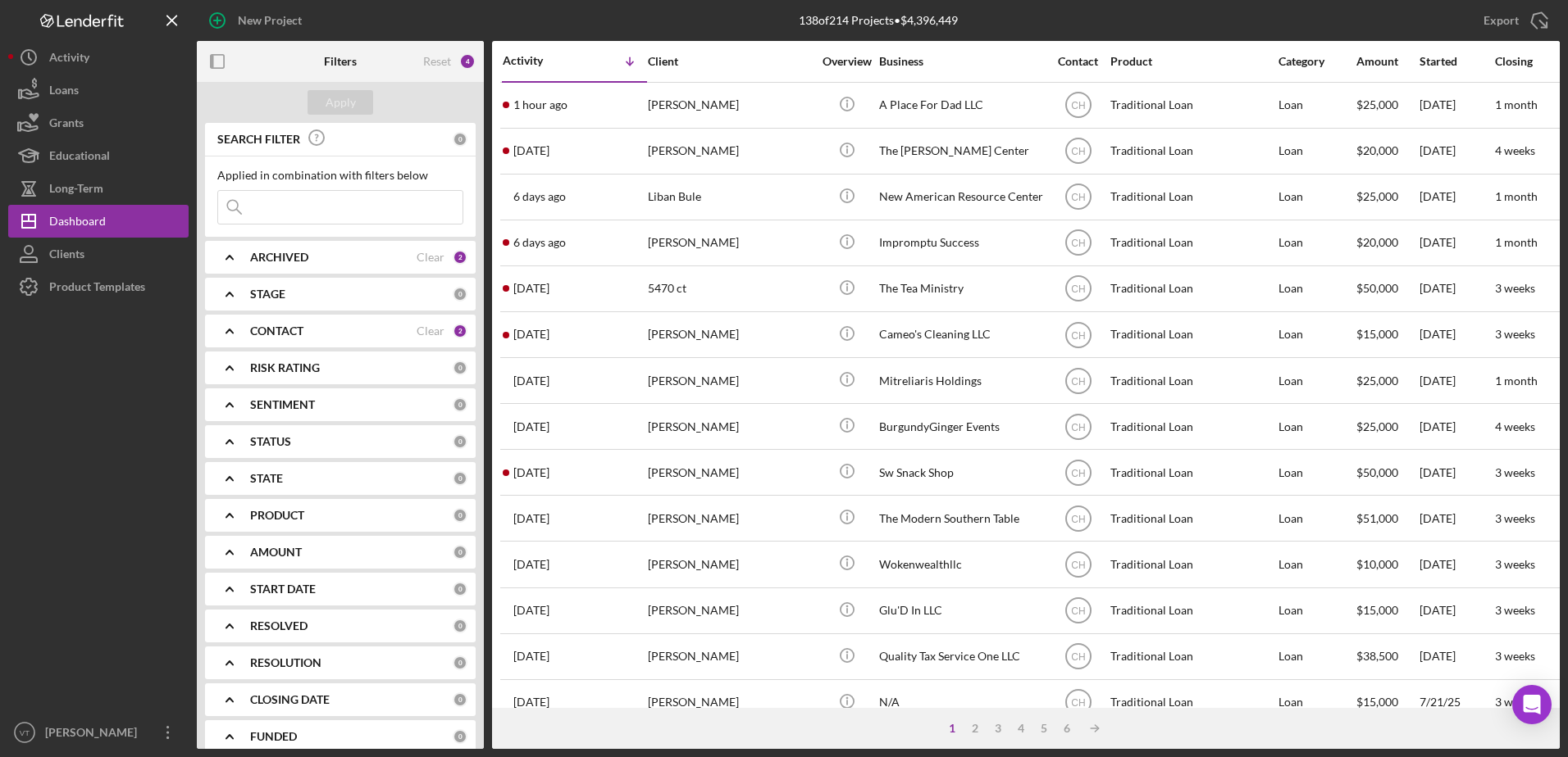
click at [279, 335] on b "CONTACT" at bounding box center [277, 330] width 53 height 13
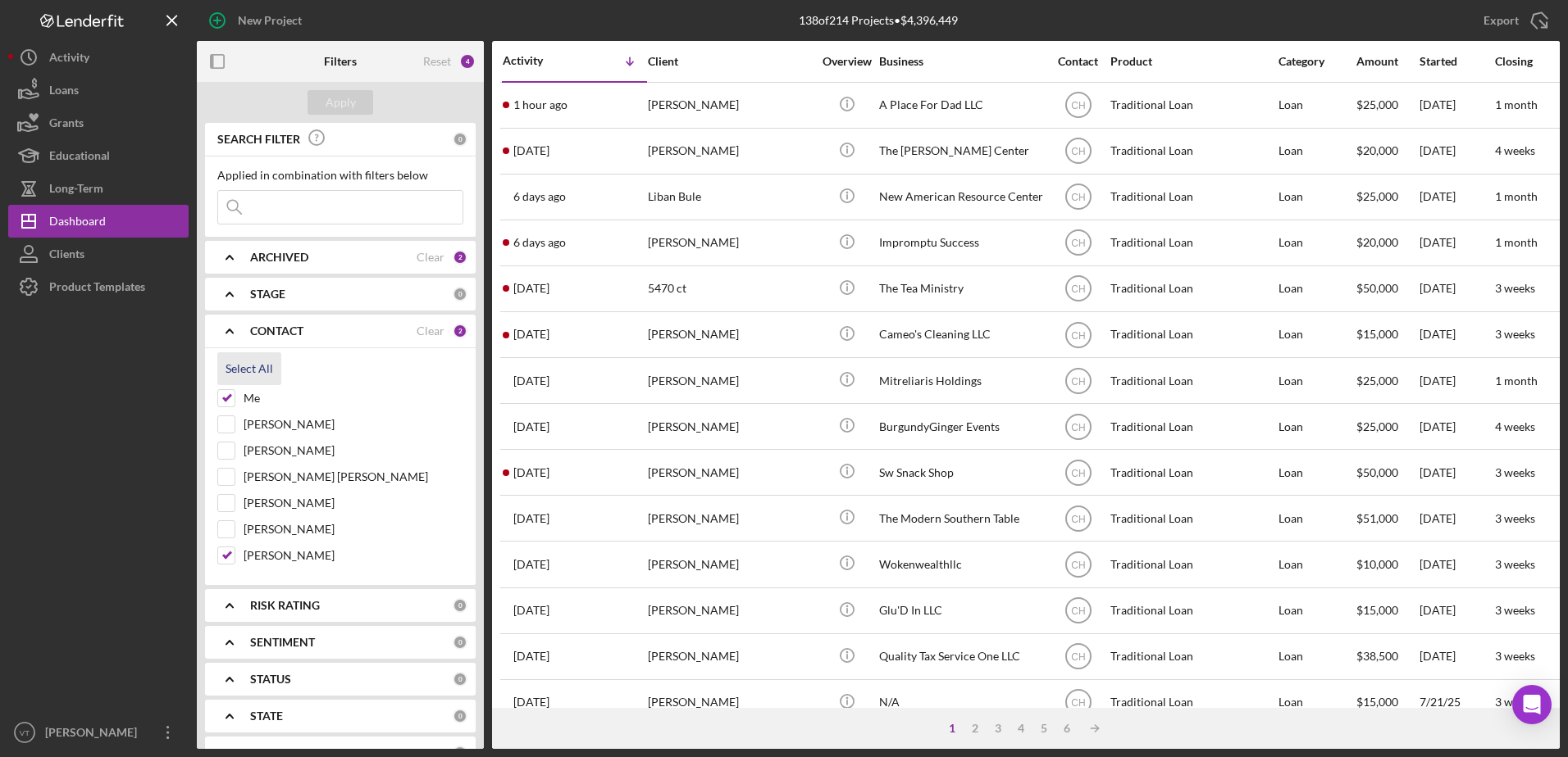
click at [257, 364] on div "Select All" at bounding box center [249, 369] width 47 height 33
checkbox input "true"
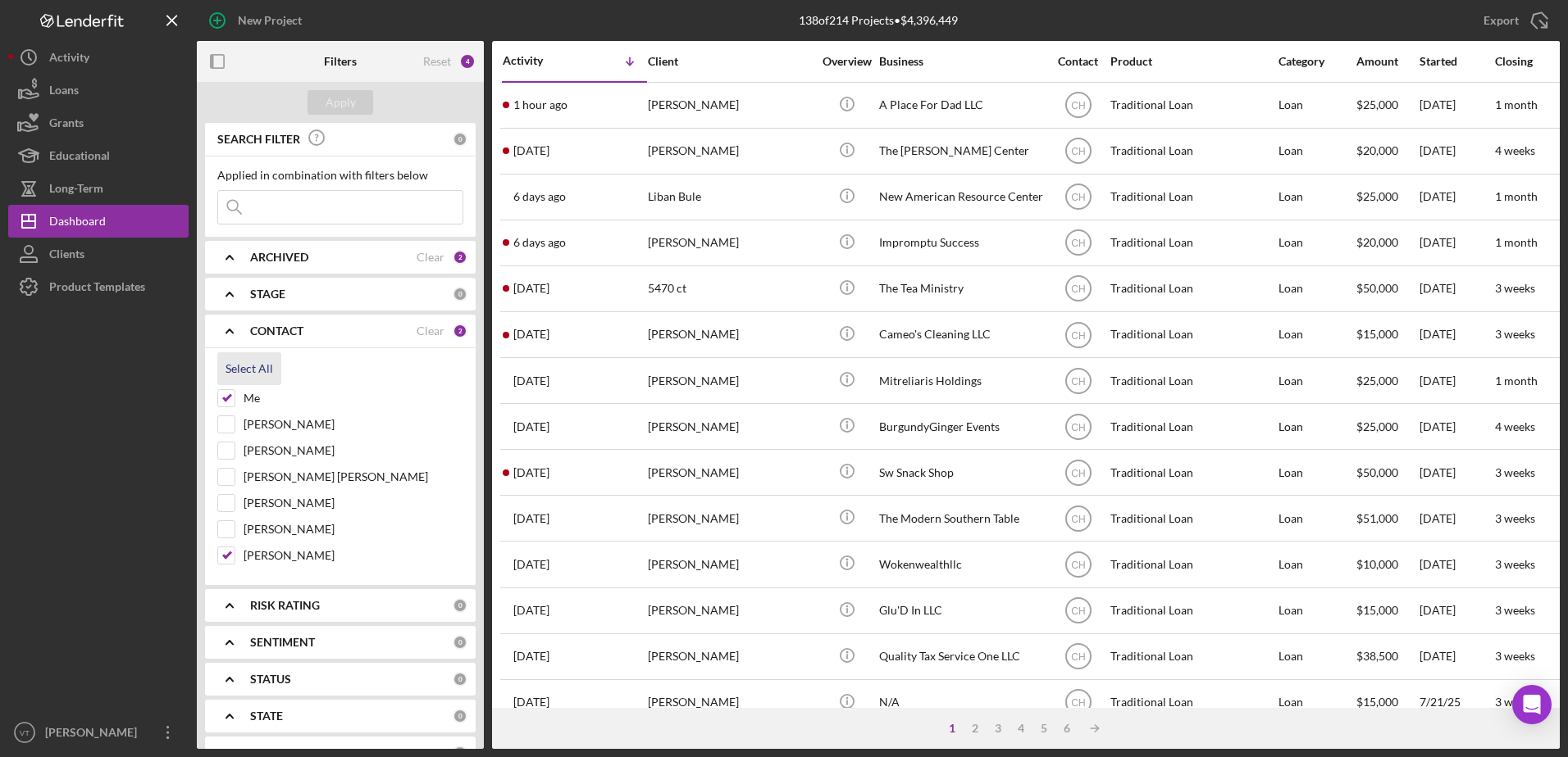
checkbox input "true"
click at [291, 204] on input at bounding box center [340, 207] width 244 height 33
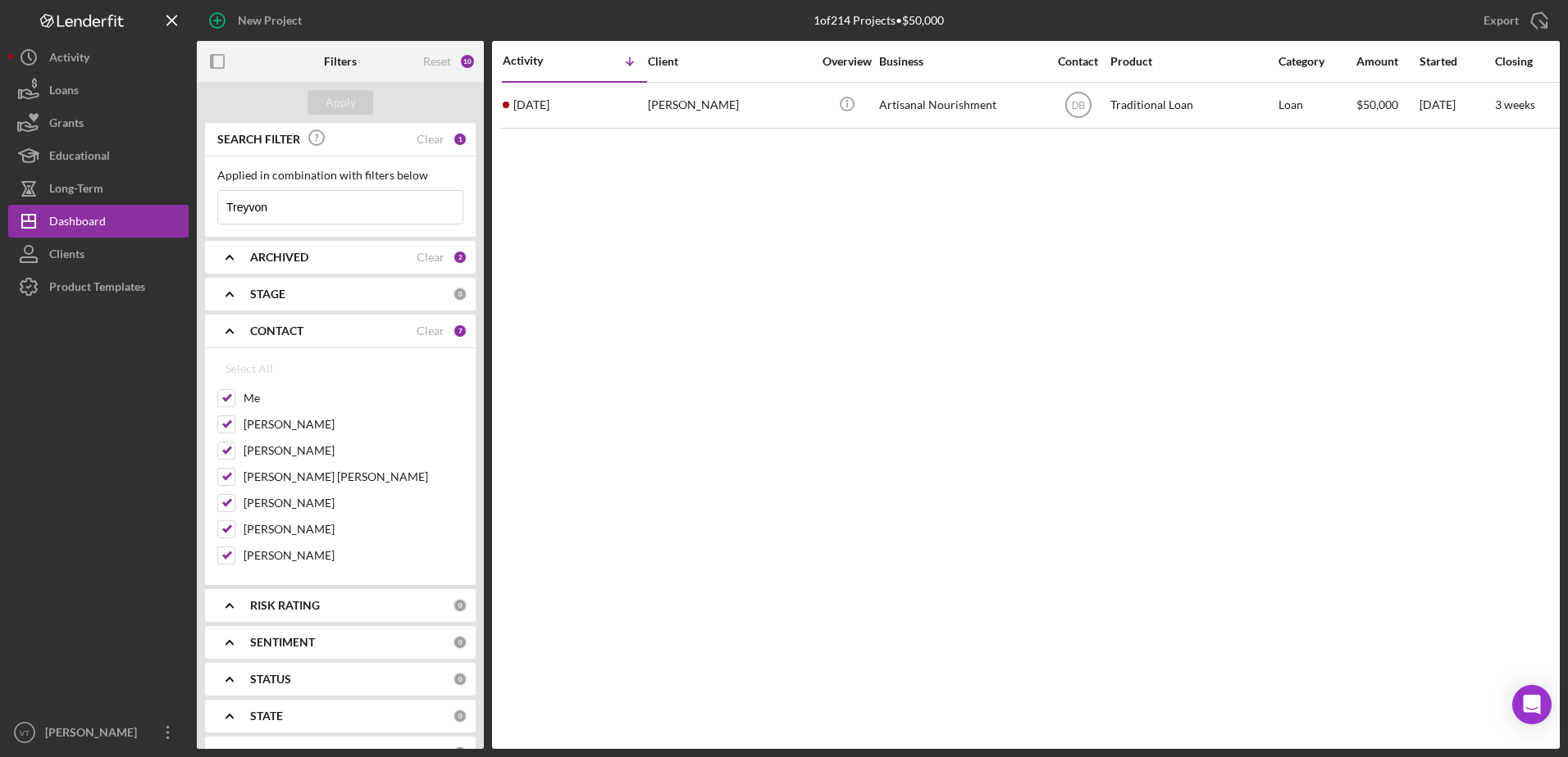
click at [237, 337] on icon "Icon/Expander" at bounding box center [228, 330] width 41 height 41
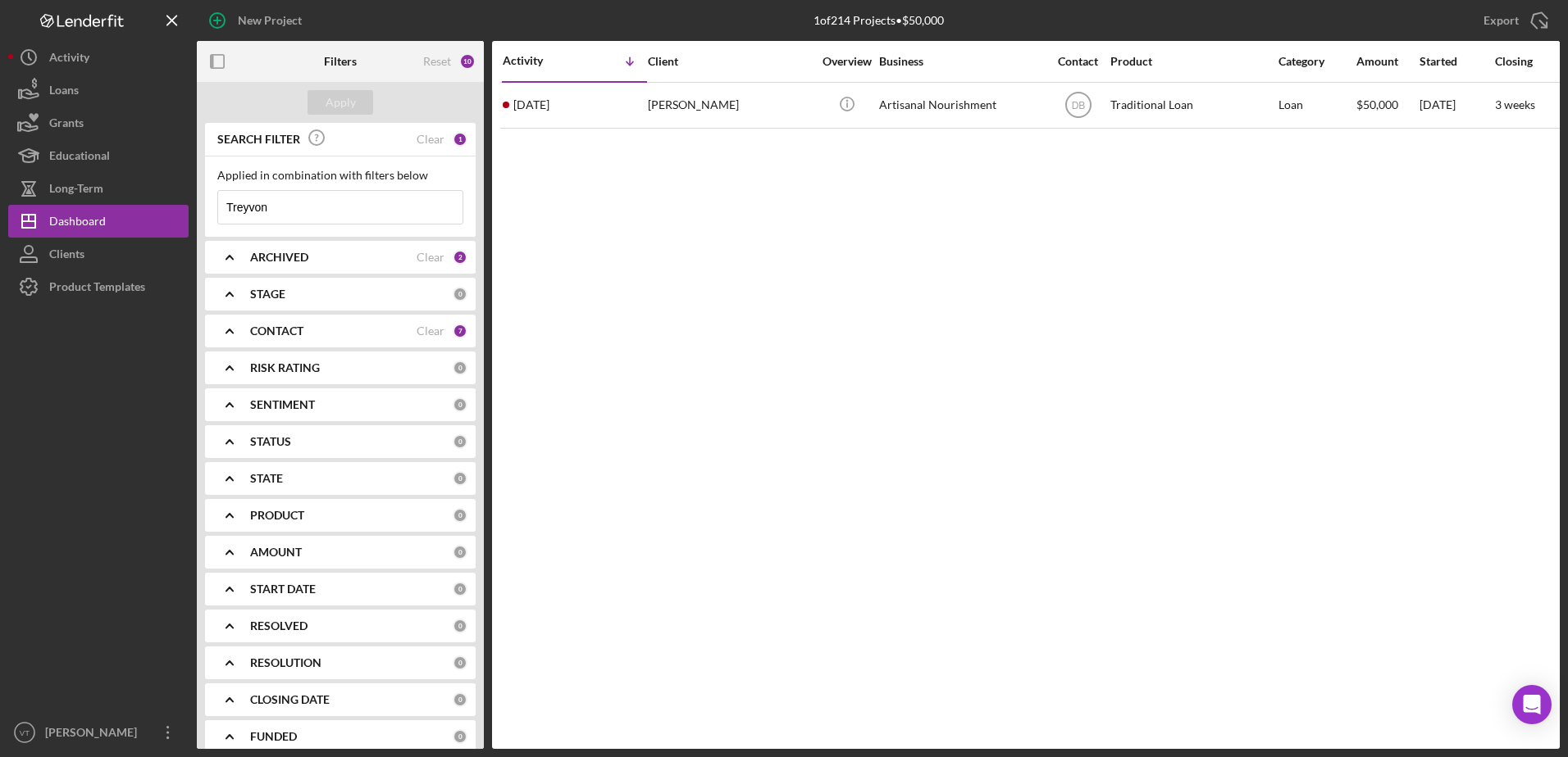
click at [272, 200] on input "Treyvon" at bounding box center [340, 207] width 244 height 33
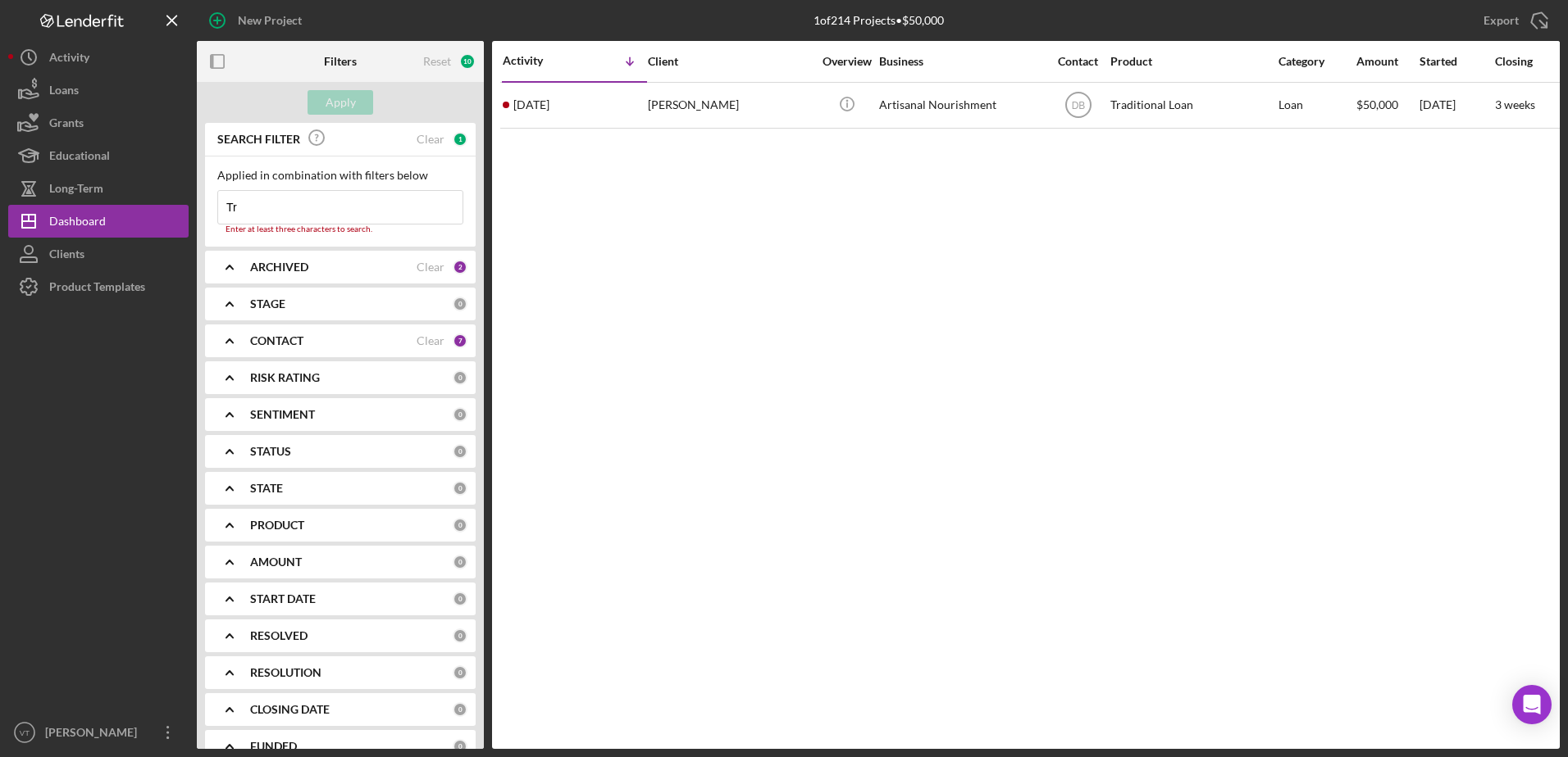
type input "T"
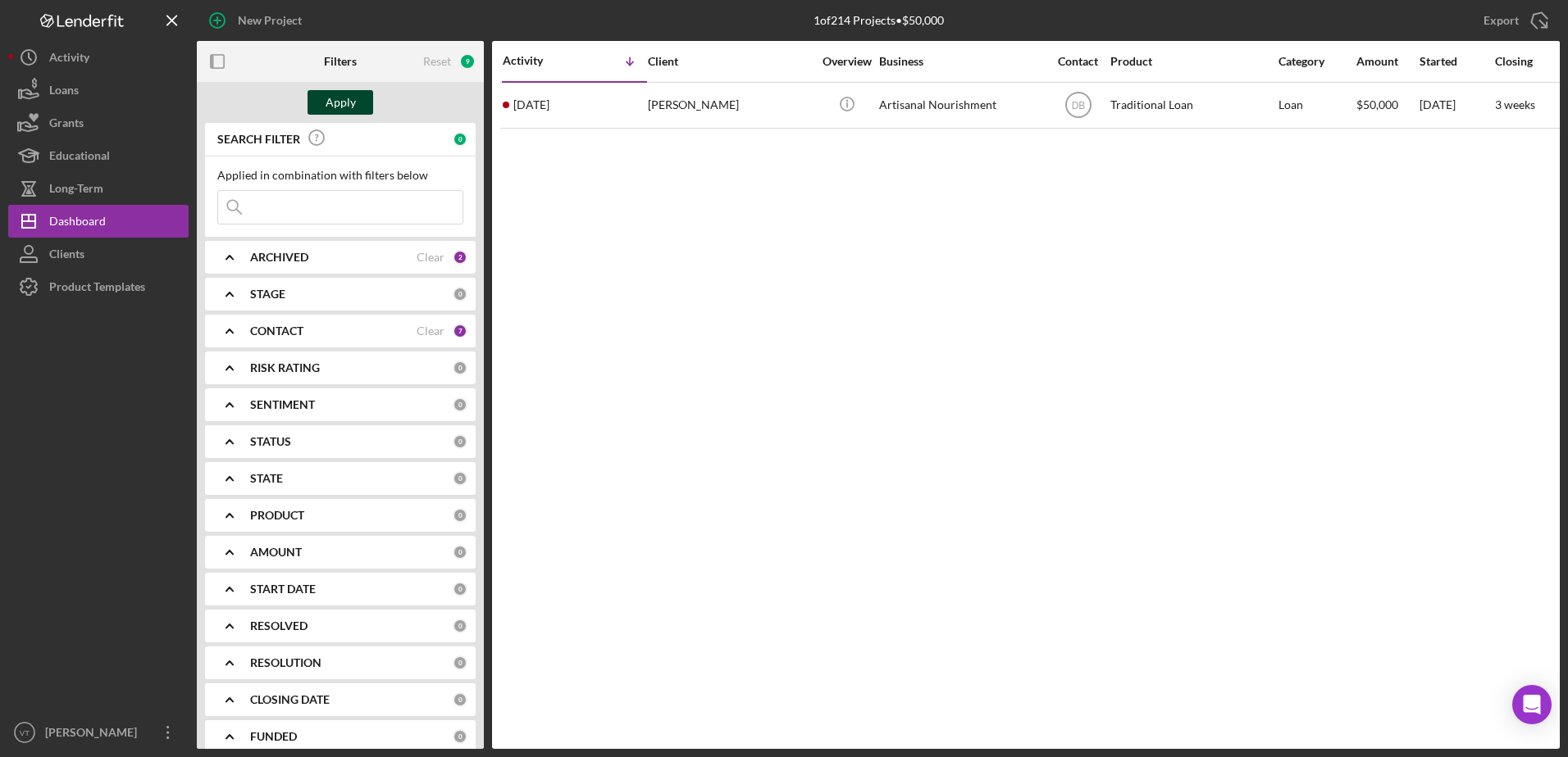
click at [354, 103] on div "Apply" at bounding box center [340, 102] width 31 height 25
